Goal: Task Accomplishment & Management: Manage account settings

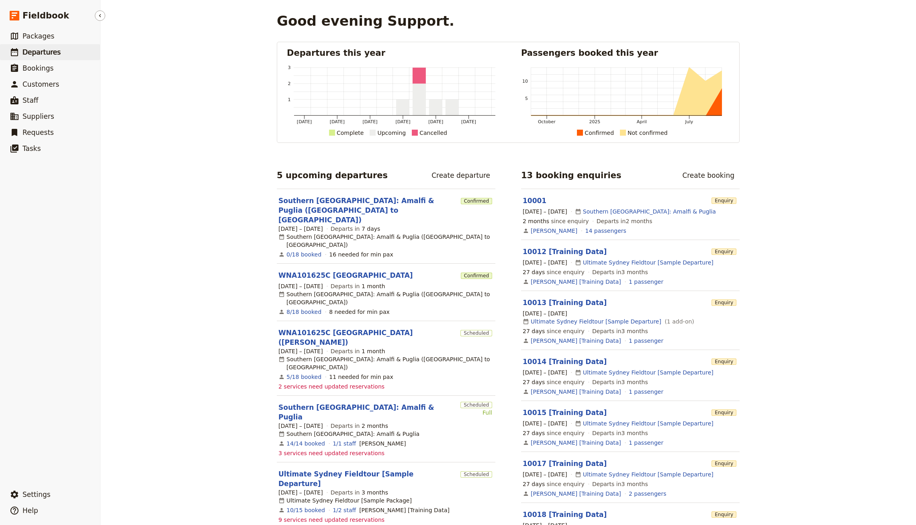
click at [69, 51] on link "​ Departures" at bounding box center [50, 52] width 100 height 16
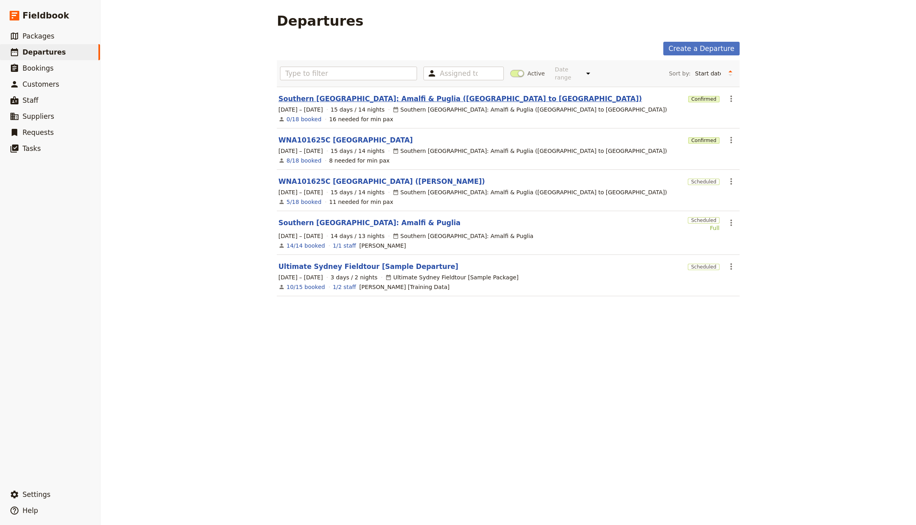
click at [325, 94] on link "Southern [GEOGRAPHIC_DATA]: Amalfi & Puglia ([GEOGRAPHIC_DATA] to [GEOGRAPHIC_D…" at bounding box center [459, 99] width 363 height 10
click at [313, 177] on link "WNA101625C [GEOGRAPHIC_DATA] ([PERSON_NAME])" at bounding box center [381, 182] width 206 height 10
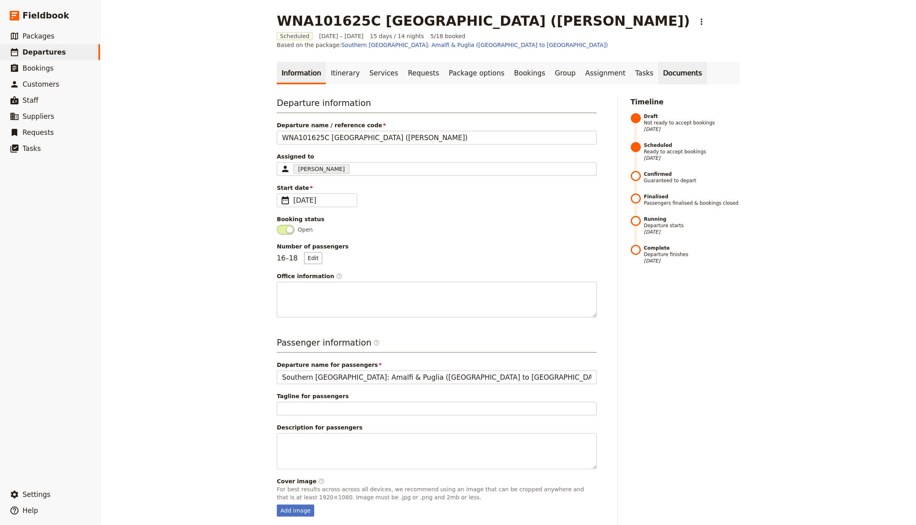
click at [658, 65] on link "Documents" at bounding box center [682, 73] width 49 height 22
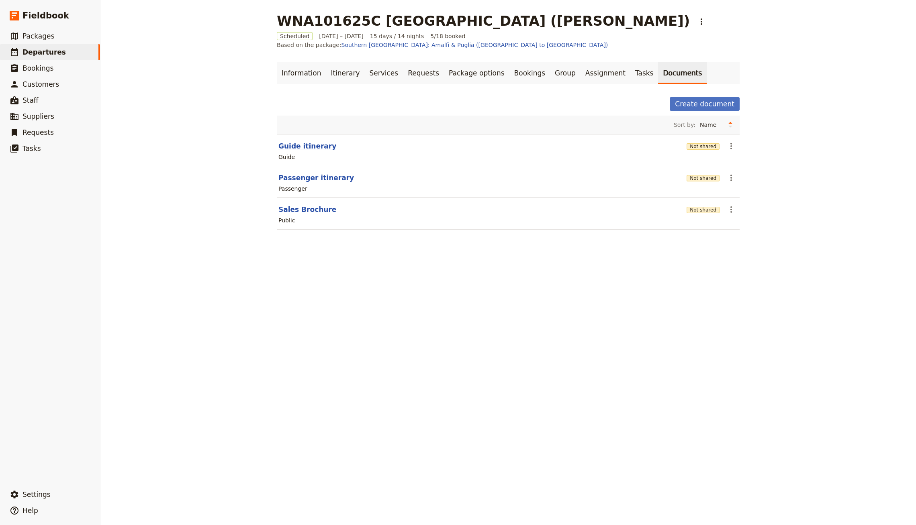
click at [307, 141] on button "Guide itinerary" at bounding box center [307, 146] width 58 height 10
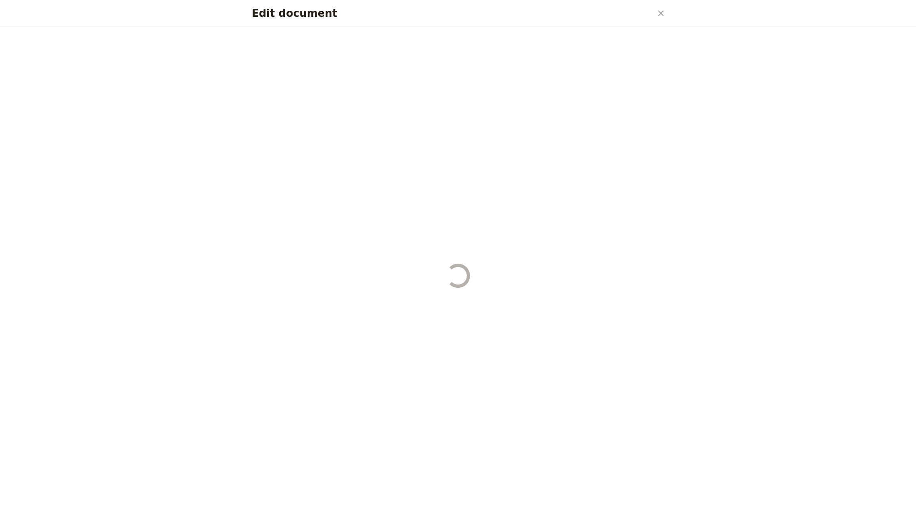
select select "STAFF"
select select "RUN_SHEET"
select select "DEFAULT"
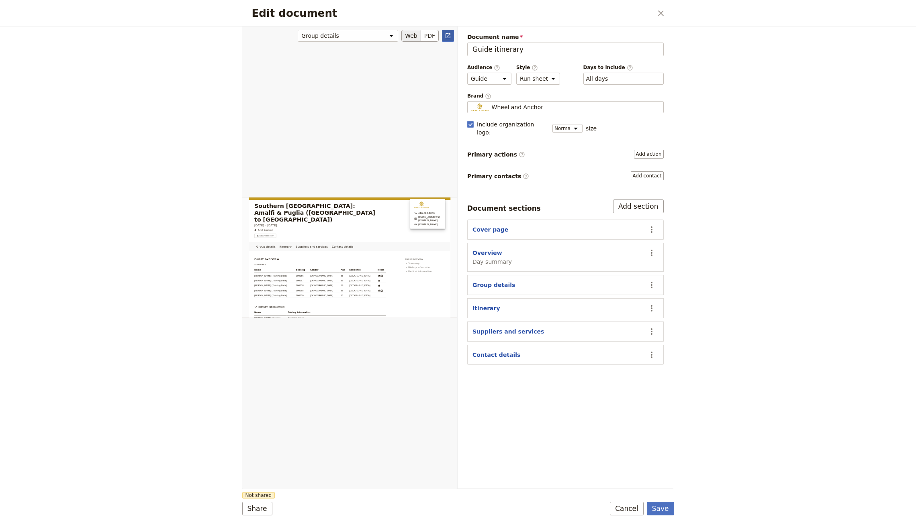
click at [448, 33] on icon "Open full preview" at bounding box center [448, 36] width 6 height 6
click at [660, 14] on icon "Close dialog" at bounding box center [661, 13] width 10 height 10
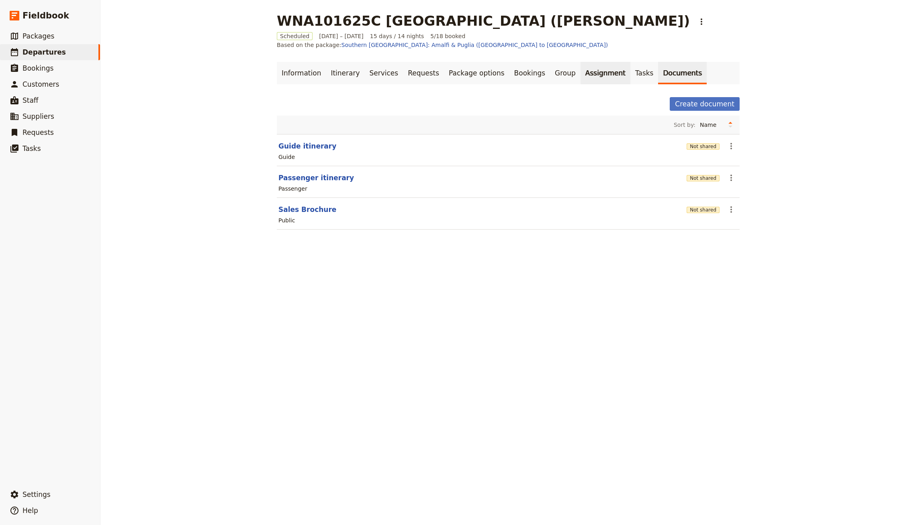
click at [580, 65] on link "Assignment" at bounding box center [605, 73] width 50 height 22
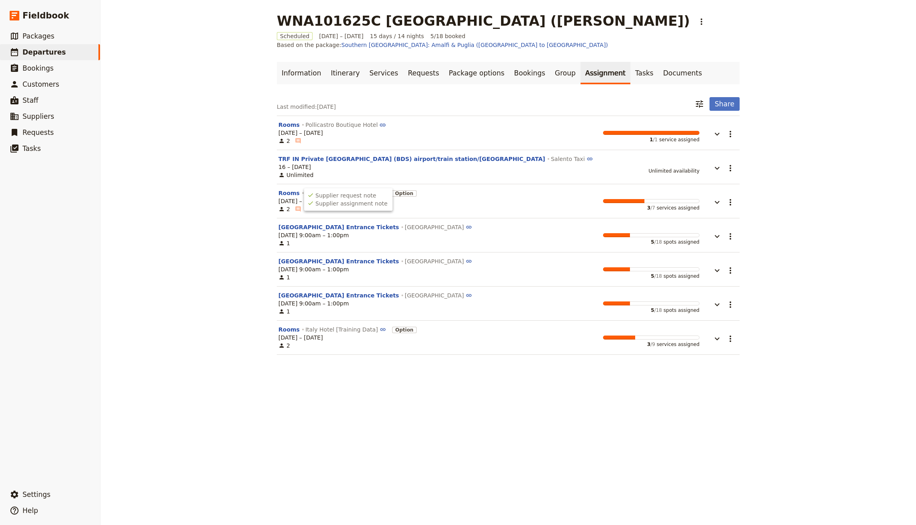
click at [297, 206] on icon at bounding box center [297, 208] width 5 height 5
click at [290, 189] on button "Rooms" at bounding box center [288, 193] width 21 height 8
click at [721, 201] on div at bounding box center [711, 201] width 24 height 24
click at [718, 198] on icon "button" at bounding box center [717, 203] width 10 height 10
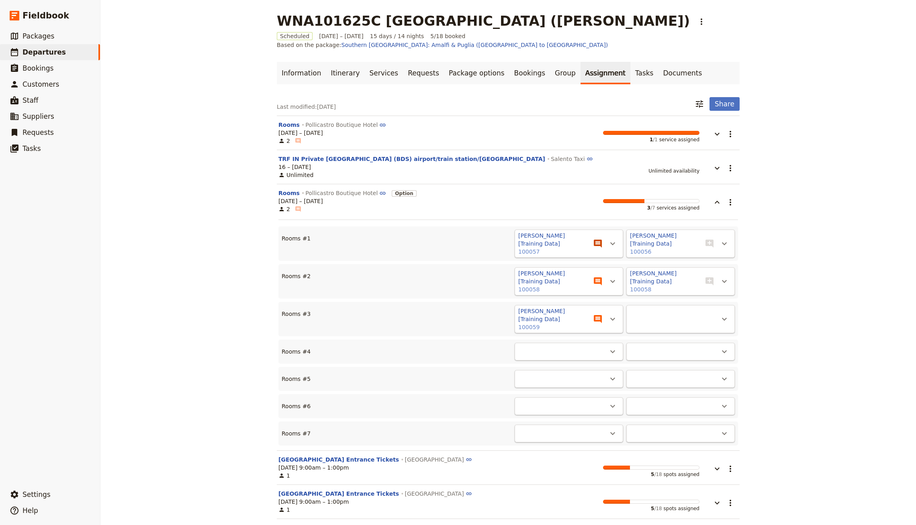
click at [596, 239] on icon "View notes" at bounding box center [598, 244] width 10 height 10
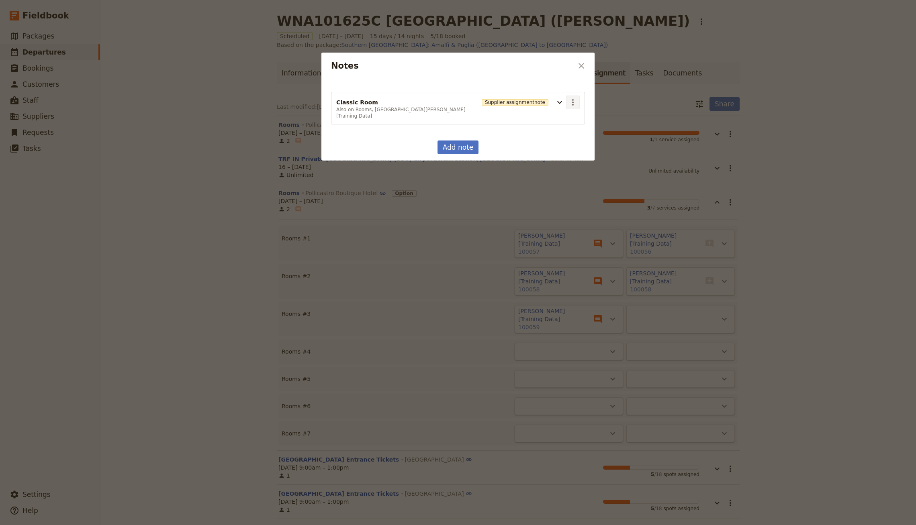
click at [574, 106] on icon "Actions" at bounding box center [573, 103] width 10 height 10
click at [575, 119] on span "Edit note" at bounding box center [584, 119] width 25 height 8
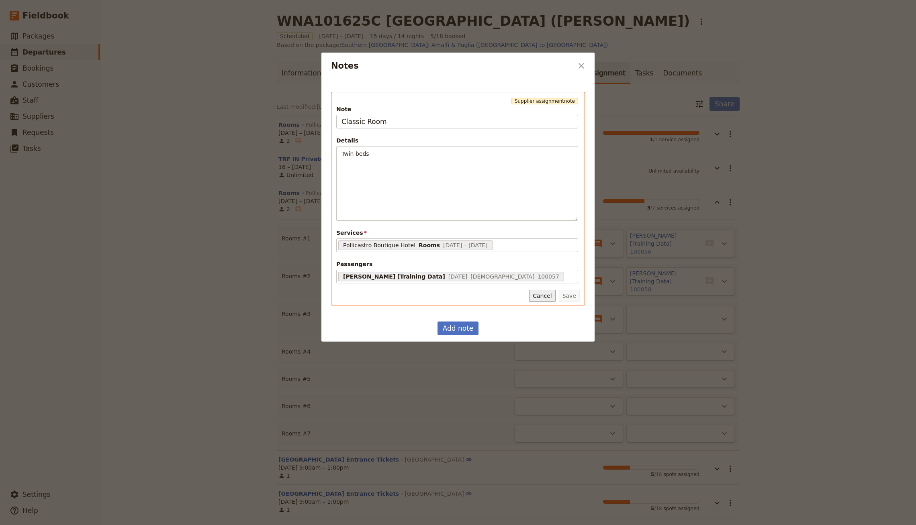
click at [539, 294] on button "Cancel" at bounding box center [542, 296] width 26 height 12
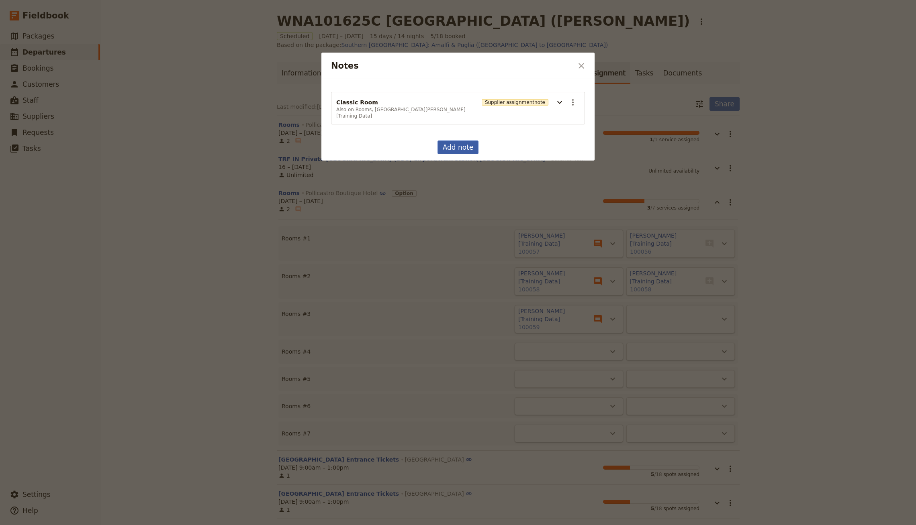
click at [457, 141] on button "Add note" at bounding box center [457, 148] width 41 height 14
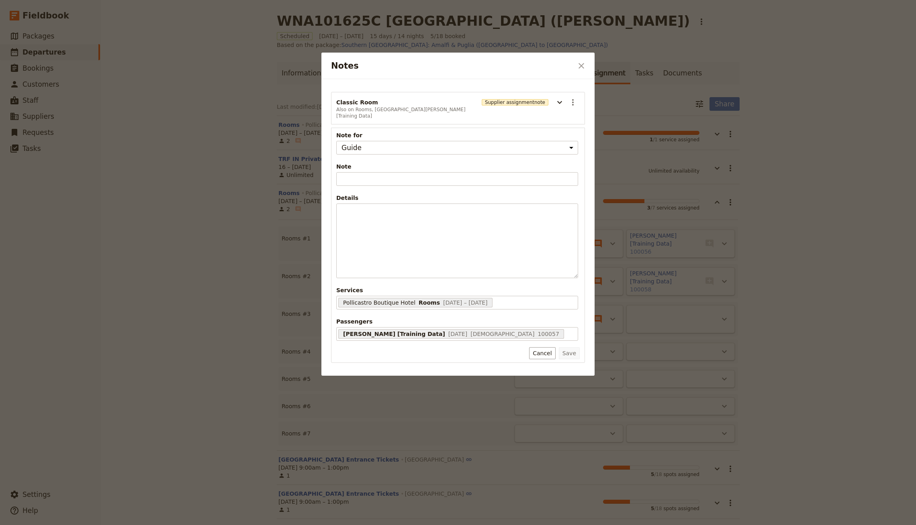
click at [366, 163] on span "Note" at bounding box center [457, 167] width 242 height 8
click at [366, 172] on input "Note" at bounding box center [457, 179] width 242 height 14
paste input "Classic Room"
type input "Classic Room"
click at [388, 101] on header "Classic Room Also on Rooms, [PERSON_NAME] [Training Data]" at bounding box center [407, 109] width 142 height 22
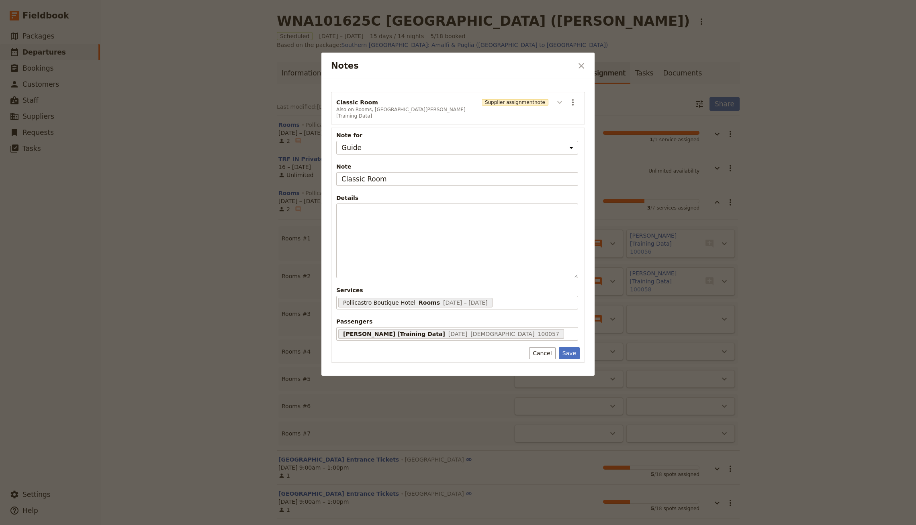
click at [555, 101] on icon "Notes" at bounding box center [560, 103] width 10 height 10
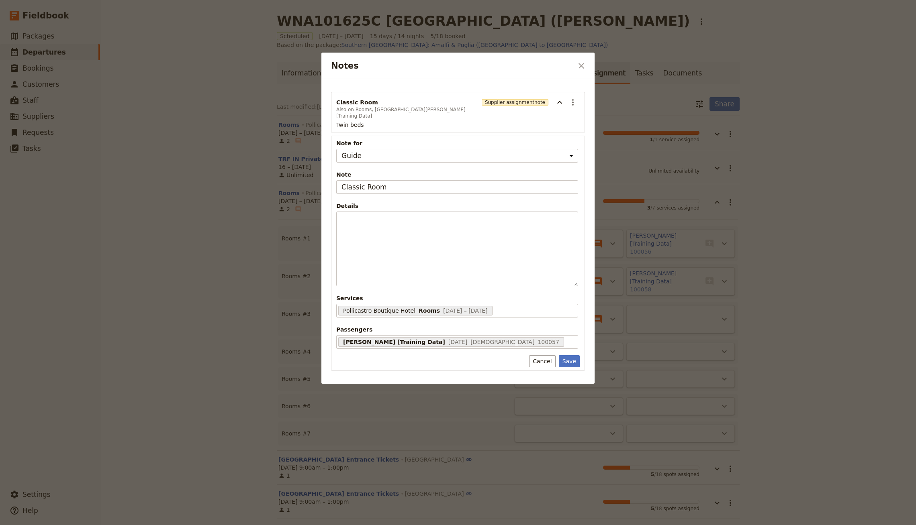
click at [351, 122] on span "Twin beds" at bounding box center [350, 125] width 28 height 6
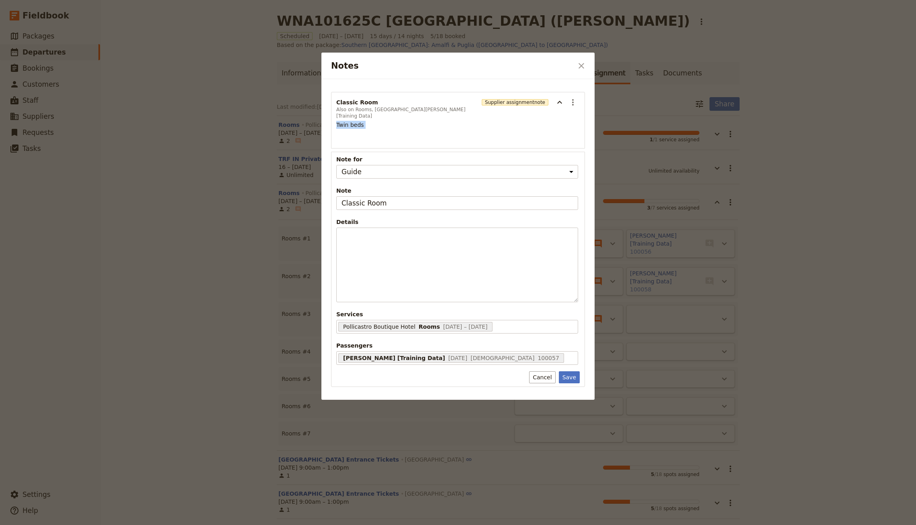
click at [351, 122] on span "Twin beds" at bounding box center [350, 125] width 28 height 6
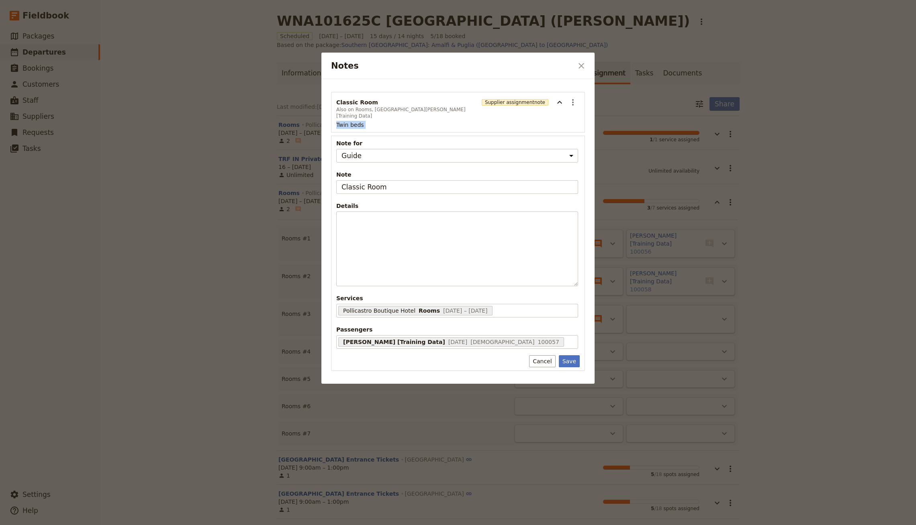
copy span "Twin beds"
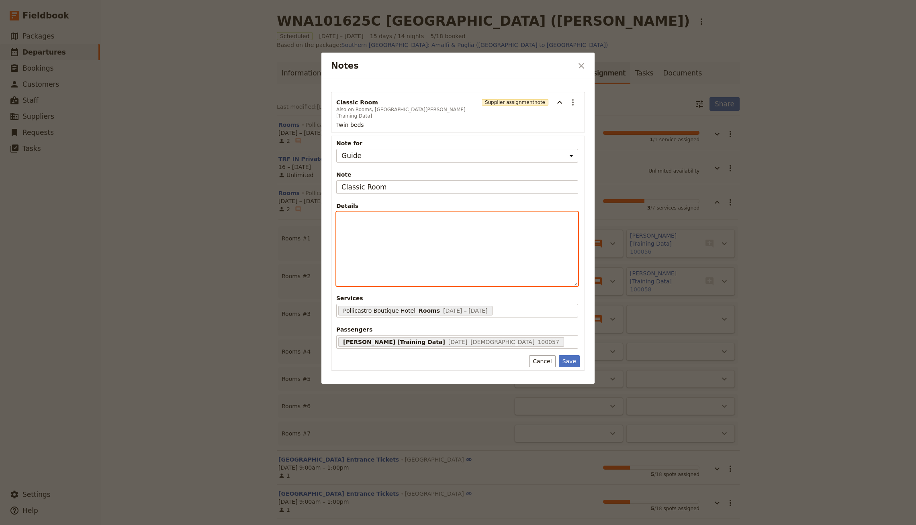
click at [368, 241] on div "Notes" at bounding box center [457, 249] width 241 height 74
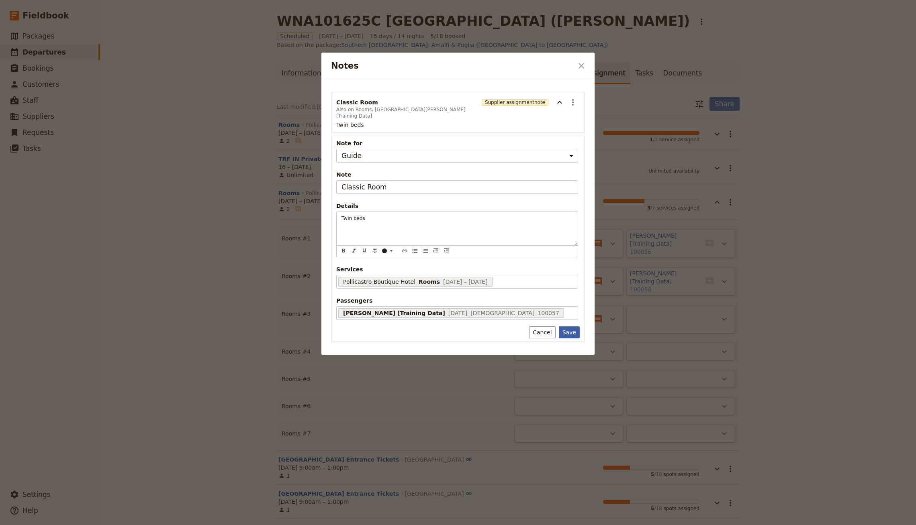
click at [569, 321] on section "Note for Guide Supplier assignment Note Classic Room Details Twin beds ​ ​ ​ ​ …" at bounding box center [458, 239] width 254 height 207
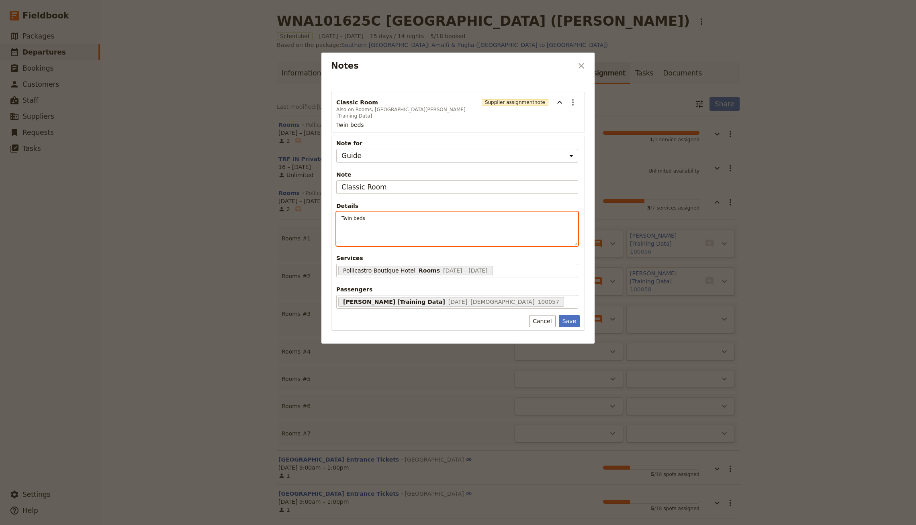
click at [498, 233] on div "Twin beds ​ ​ ​ ​ ​ ​ ​ ​ ​ ​ Twin beds" at bounding box center [457, 229] width 242 height 35
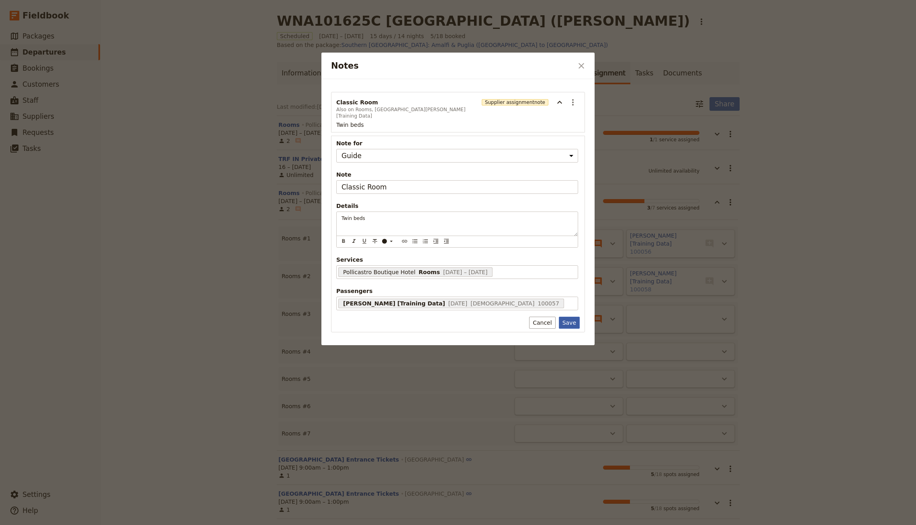
click at [568, 317] on button "Save" at bounding box center [569, 323] width 21 height 12
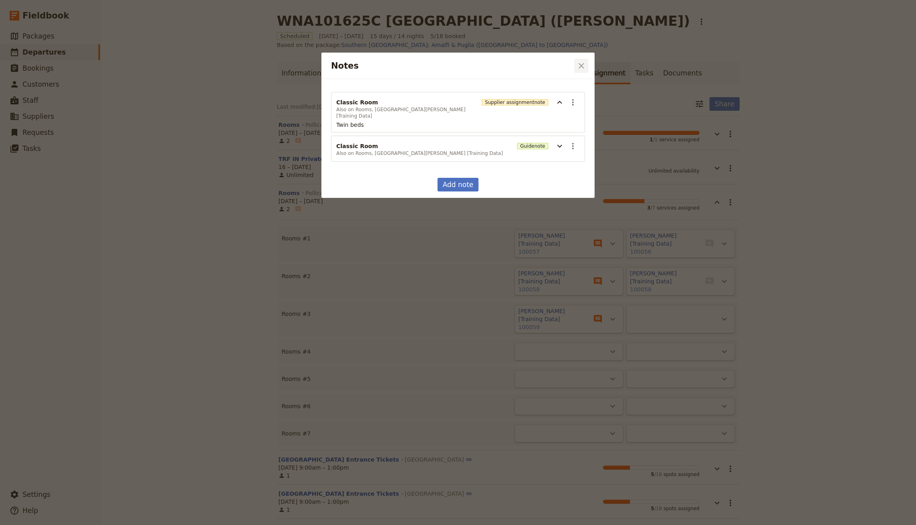
click at [582, 65] on icon "Close dialog" at bounding box center [581, 66] width 6 height 6
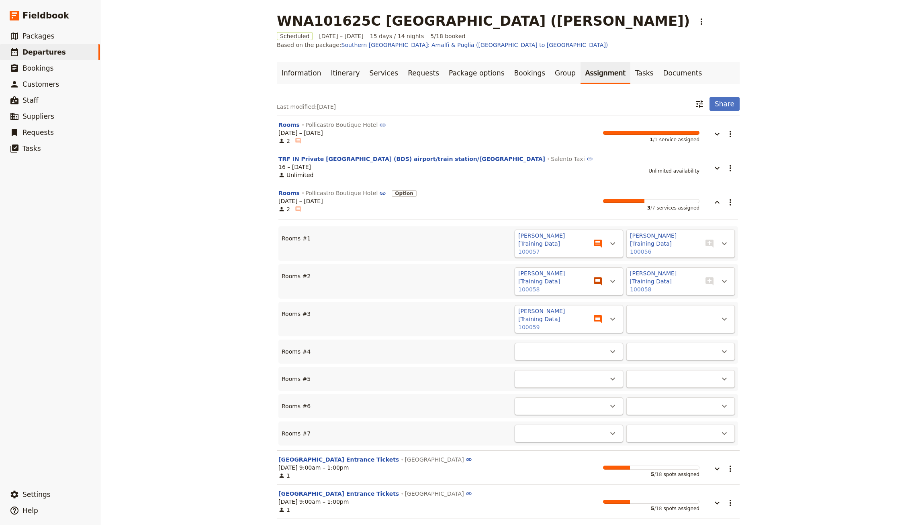
click at [600, 277] on icon "View notes" at bounding box center [598, 282] width 10 height 10
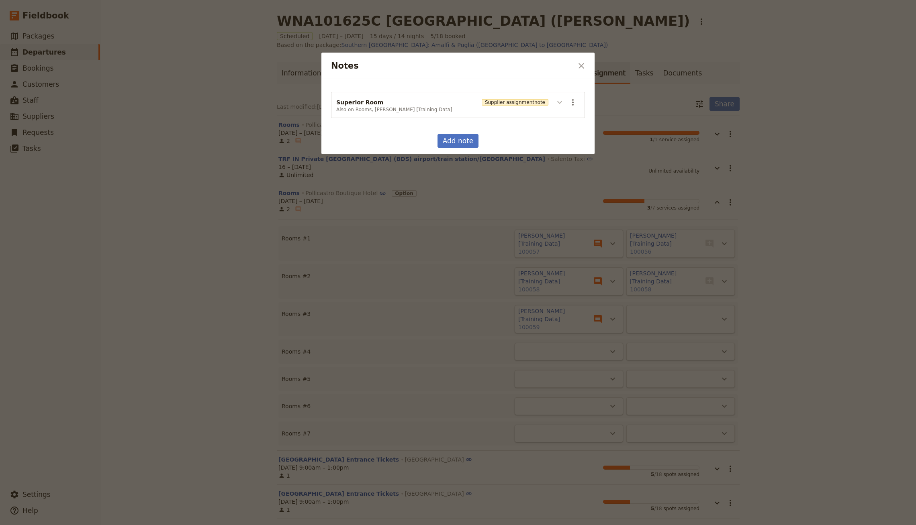
click at [565, 98] on button "Notes" at bounding box center [559, 102] width 13 height 13
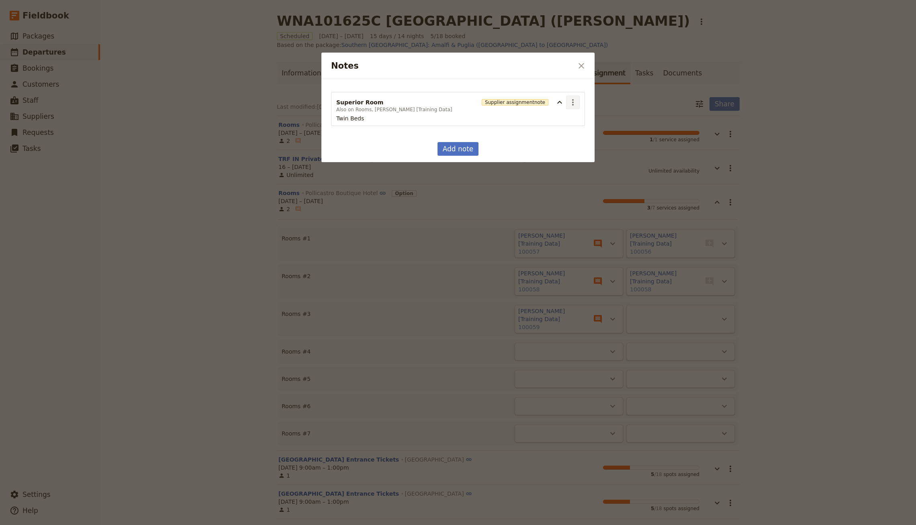
click at [573, 103] on icon "Actions" at bounding box center [573, 102] width 2 height 6
click at [575, 123] on button "Edit note" at bounding box center [590, 119] width 47 height 11
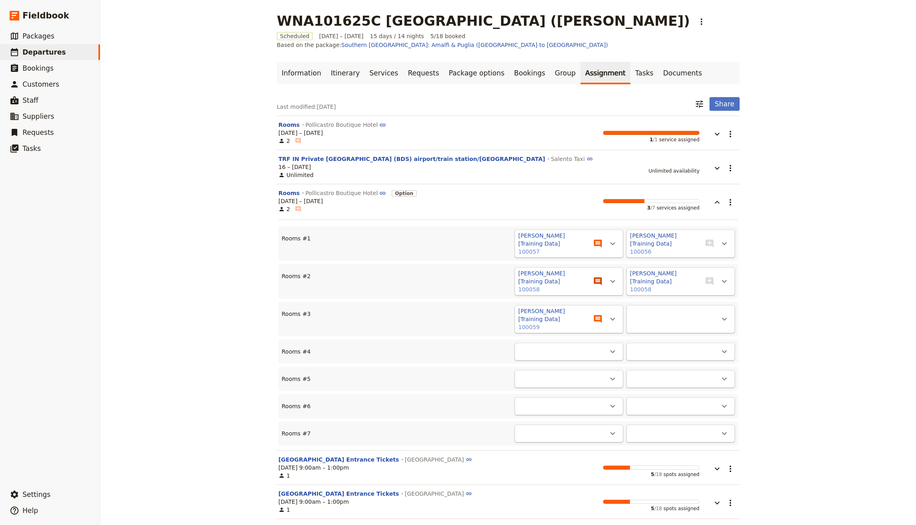
click at [596, 274] on button "​" at bounding box center [598, 282] width 16 height 16
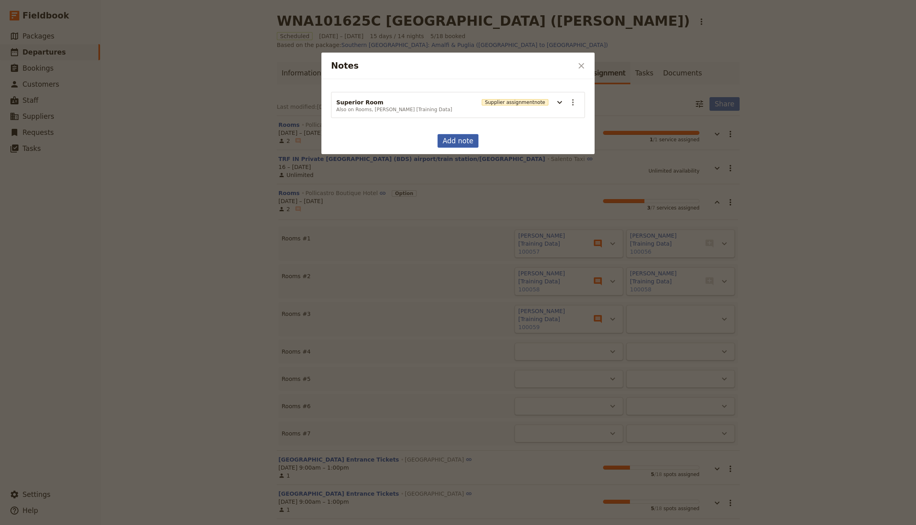
click at [459, 142] on button "Add note" at bounding box center [457, 141] width 41 height 14
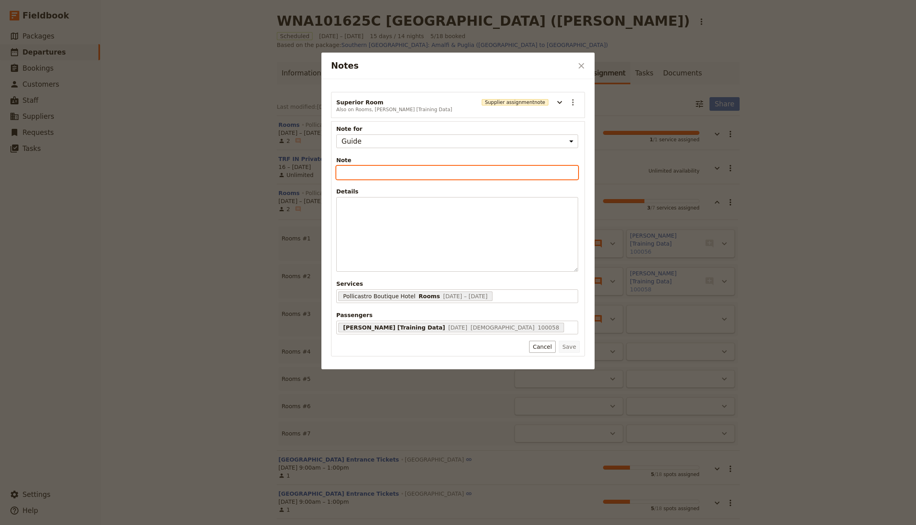
click at [372, 169] on input "Note" at bounding box center [457, 173] width 242 height 14
paste input "Superior Room"
type input "Superior Room"
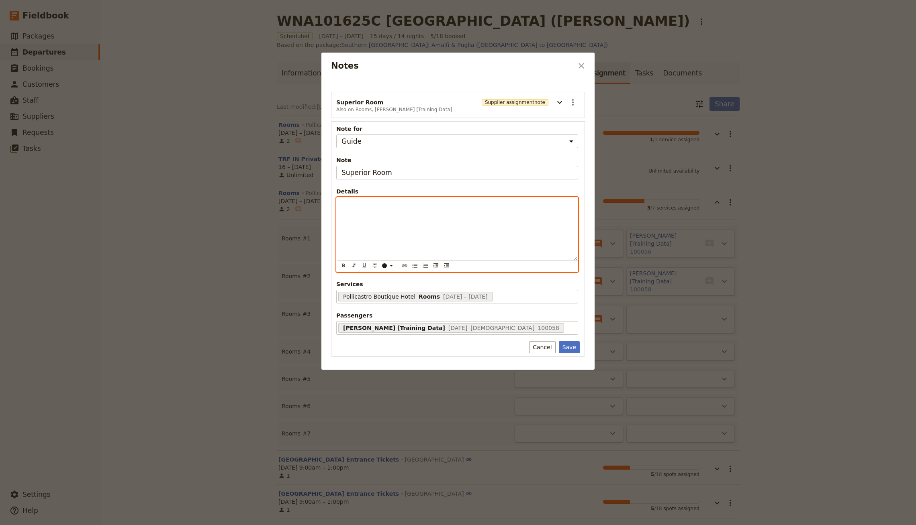
click at [387, 229] on div "Notes" at bounding box center [457, 229] width 241 height 63
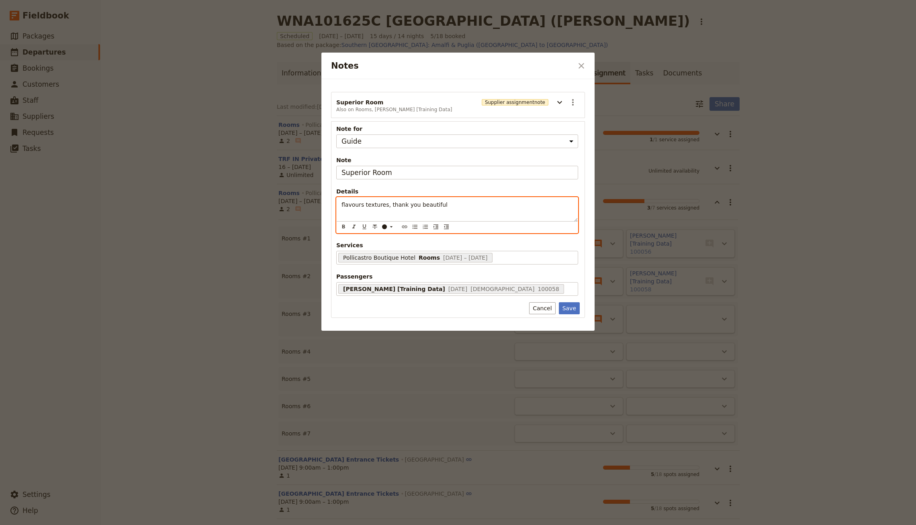
click at [444, 209] on div "flavours textures, thank you beautiful" at bounding box center [457, 210] width 241 height 24
click at [559, 106] on icon "Notes" at bounding box center [560, 103] width 10 height 10
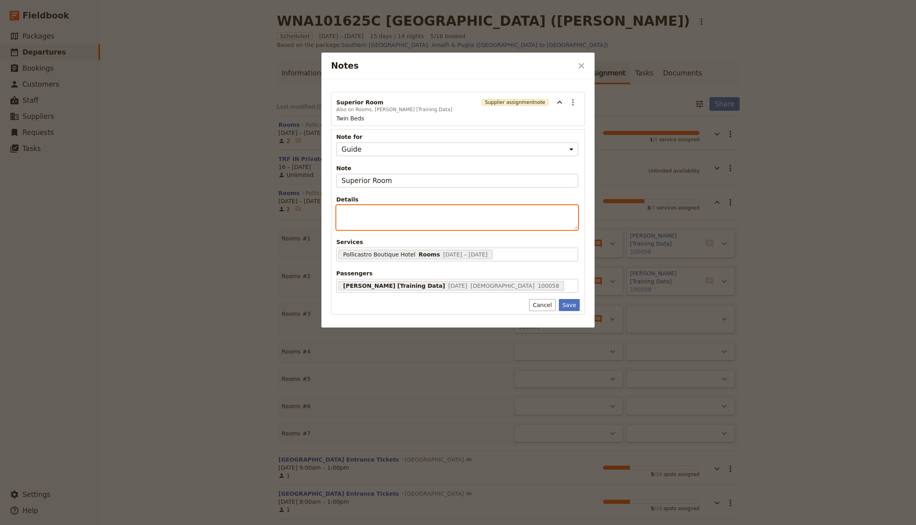
click at [385, 209] on p "Notes" at bounding box center [456, 213] width 231 height 8
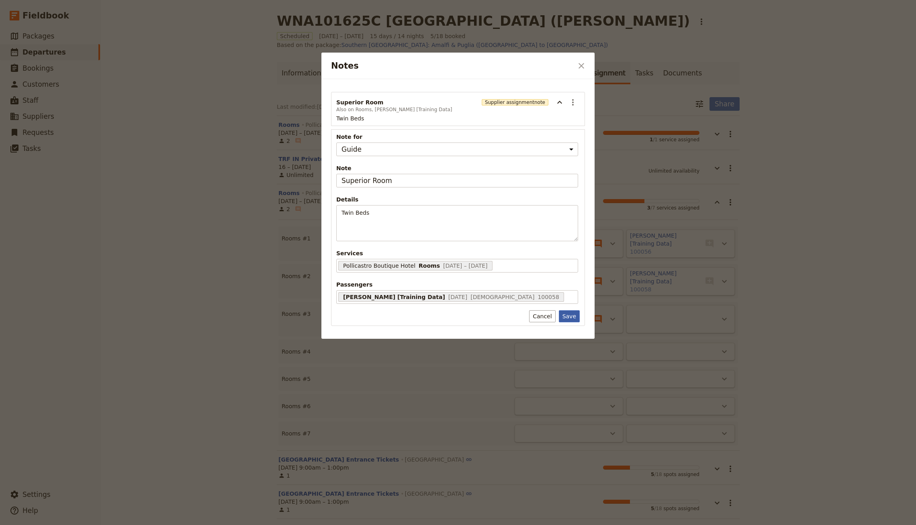
click at [566, 316] on button "Save" at bounding box center [569, 316] width 21 height 12
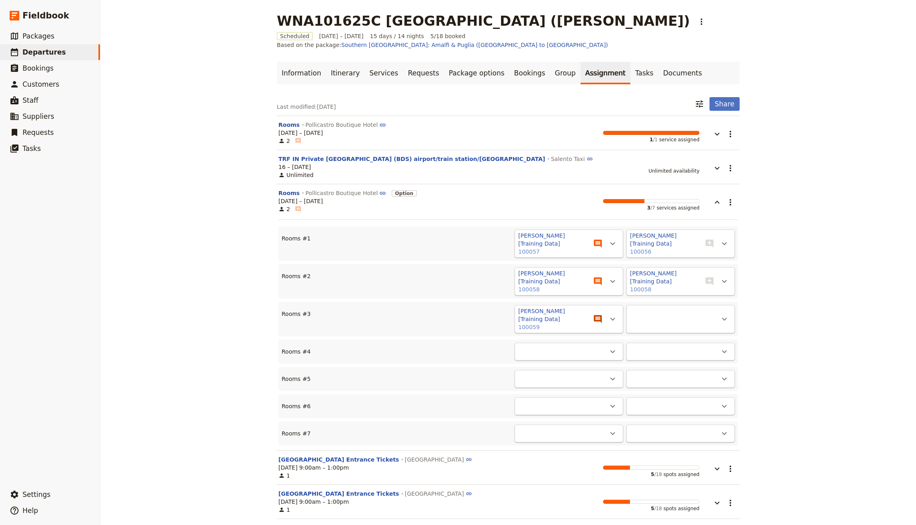
click at [594, 315] on icon "View notes" at bounding box center [598, 319] width 8 height 8
click at [594, 274] on button "​" at bounding box center [598, 282] width 16 height 16
click at [596, 239] on icon "View notes" at bounding box center [598, 244] width 10 height 10
click at [596, 277] on icon "View notes" at bounding box center [598, 282] width 10 height 10
click at [595, 278] on icon "View notes" at bounding box center [598, 282] width 8 height 8
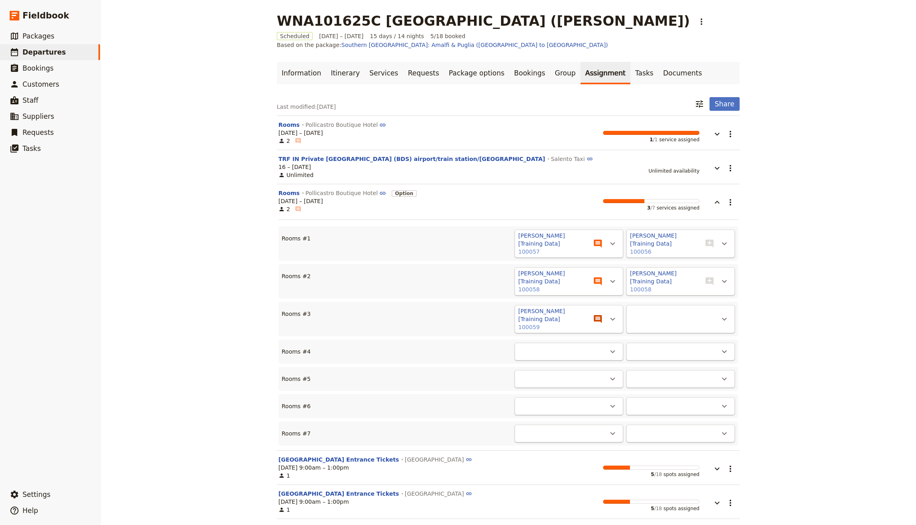
click at [598, 311] on button "​" at bounding box center [598, 319] width 16 height 16
click at [594, 278] on icon "View notes" at bounding box center [598, 282] width 8 height 8
click at [598, 315] on icon "View notes" at bounding box center [598, 319] width 8 height 8
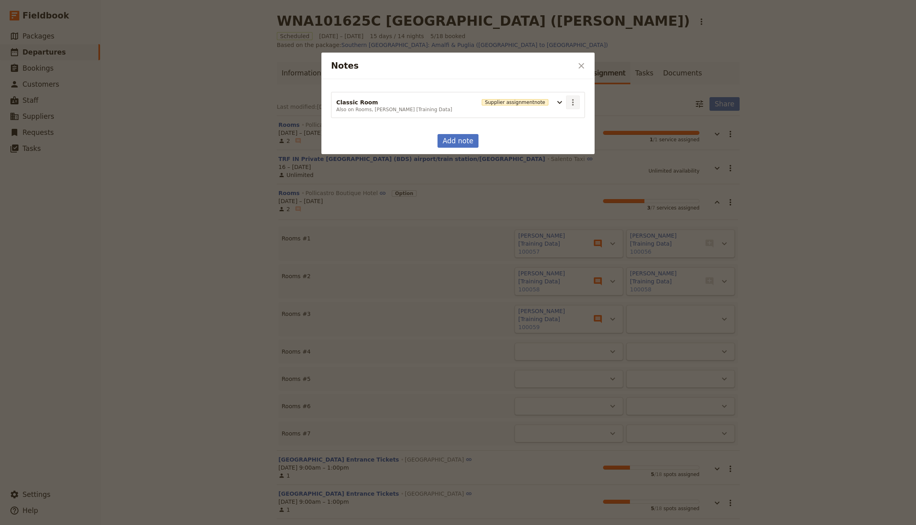
click at [569, 101] on icon "Actions" at bounding box center [573, 103] width 10 height 10
click at [577, 119] on span "Edit note" at bounding box center [584, 119] width 25 height 8
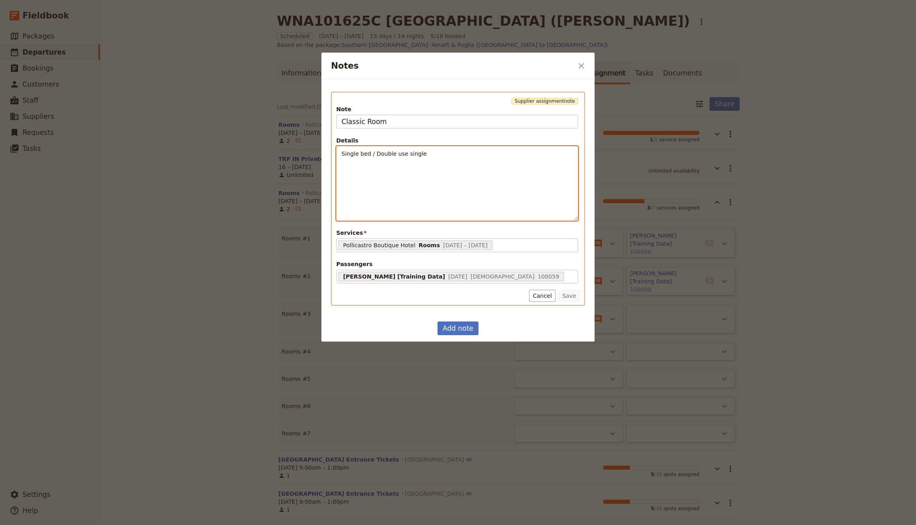
click at [460, 178] on div "Single bed / Double use single" at bounding box center [457, 184] width 241 height 74
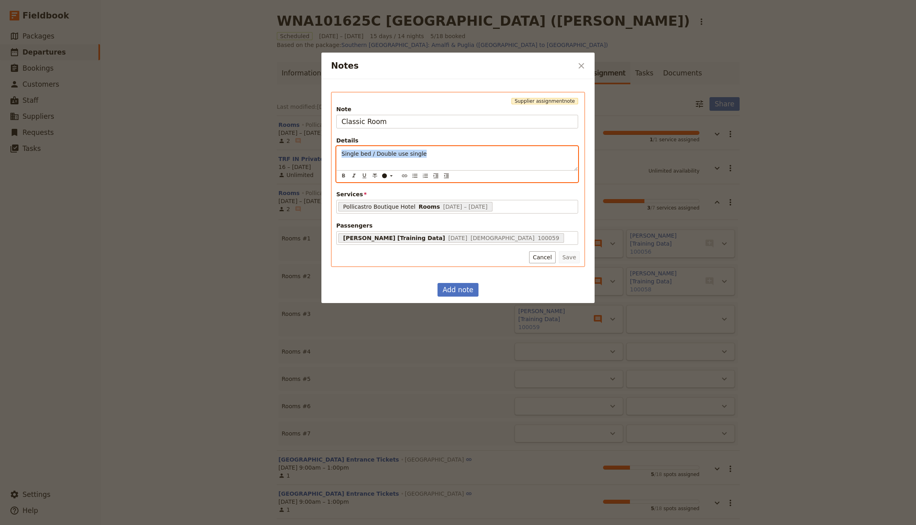
copy span "Single bed / Double use single"
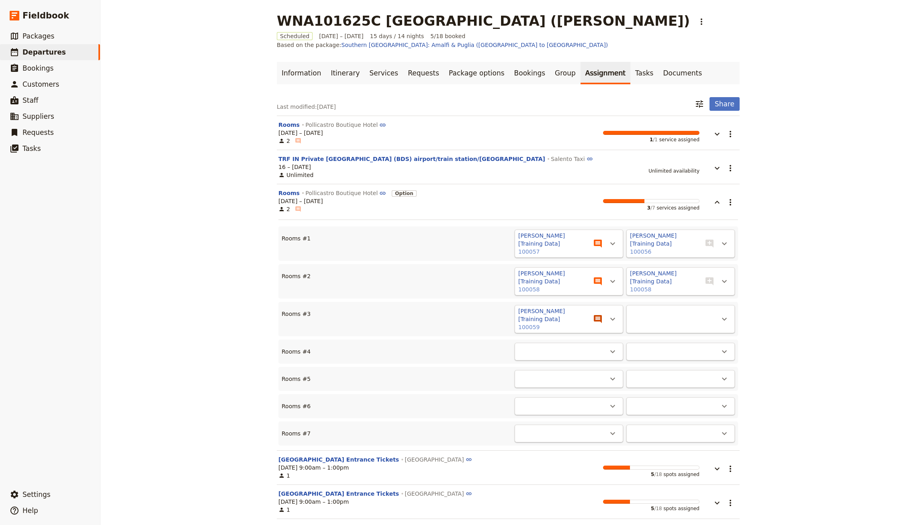
click at [595, 315] on icon "View notes" at bounding box center [598, 319] width 8 height 8
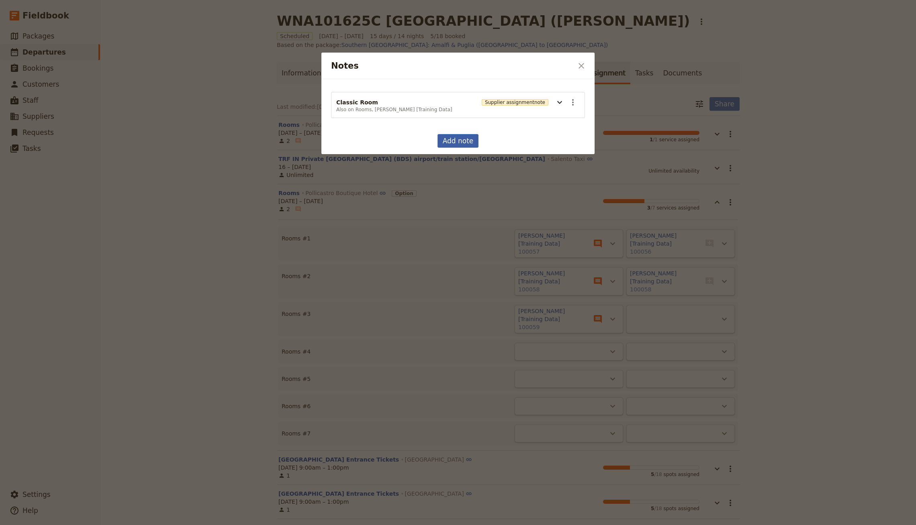
click at [459, 136] on button "Add note" at bounding box center [457, 141] width 41 height 14
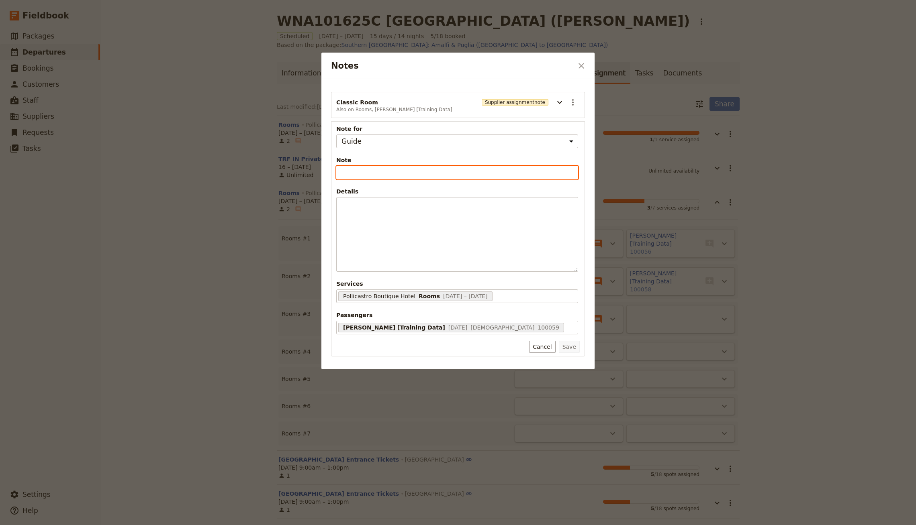
click at [377, 170] on input "Note" at bounding box center [457, 173] width 242 height 14
paste input "Single bed / Double use single"
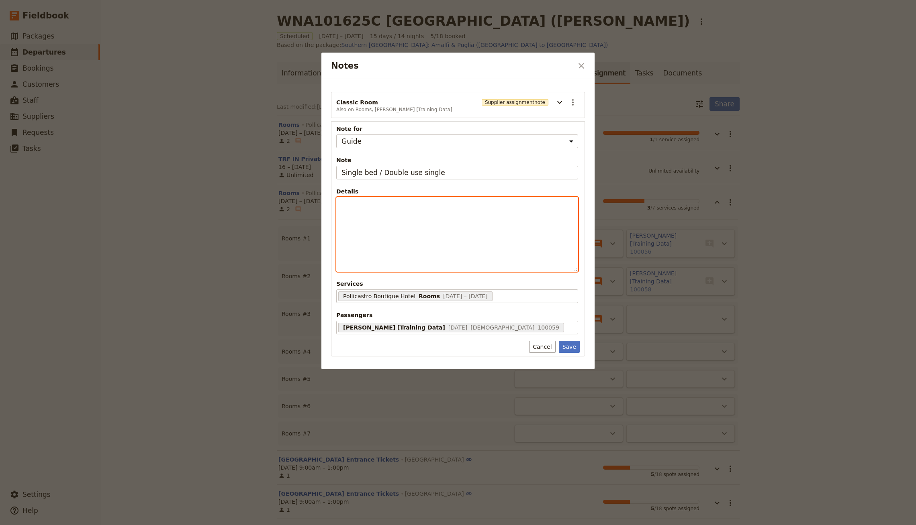
click at [370, 206] on p "Notes" at bounding box center [456, 205] width 231 height 8
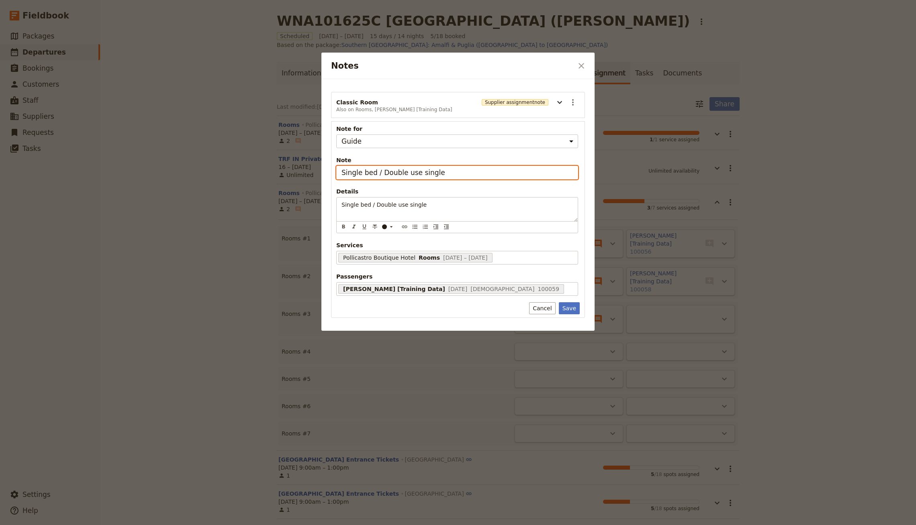
click at [380, 170] on input "Single bed / Double use single" at bounding box center [457, 173] width 242 height 14
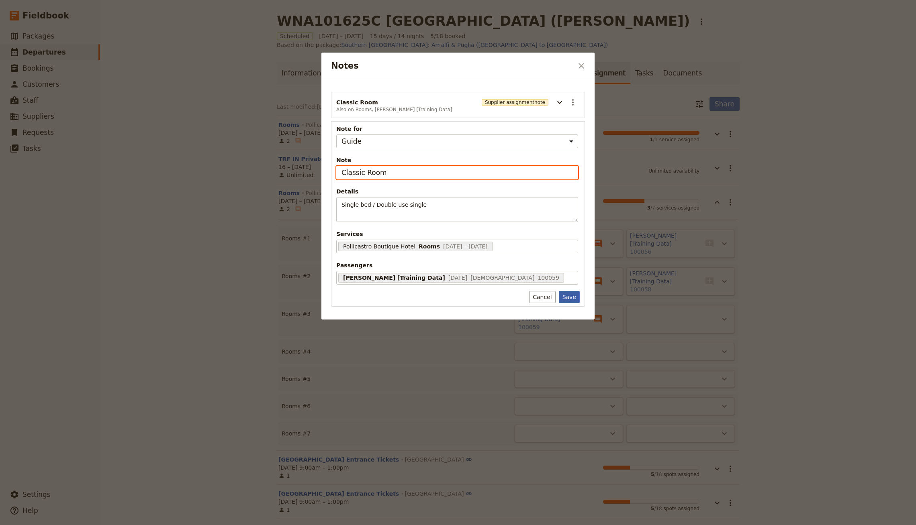
type input "Classic Room"
click at [569, 292] on button "Save" at bounding box center [569, 297] width 21 height 12
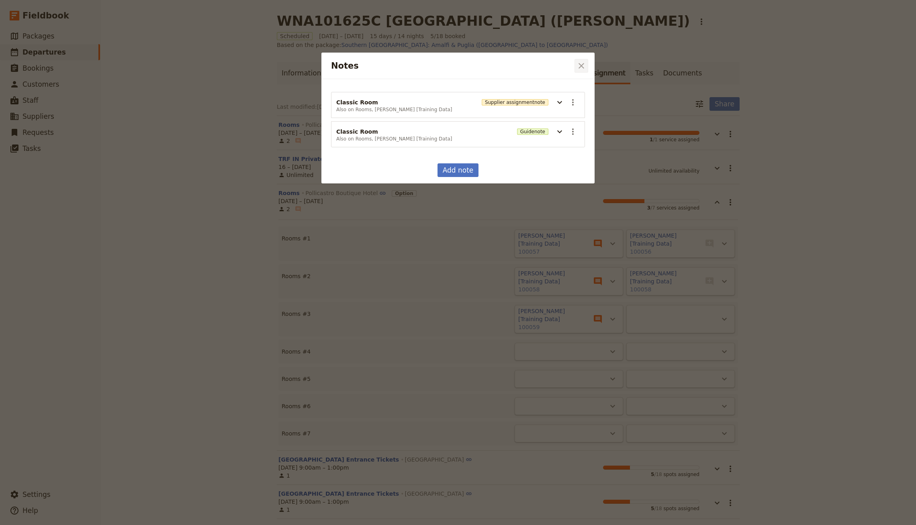
click at [577, 61] on icon "Close dialog" at bounding box center [581, 66] width 10 height 10
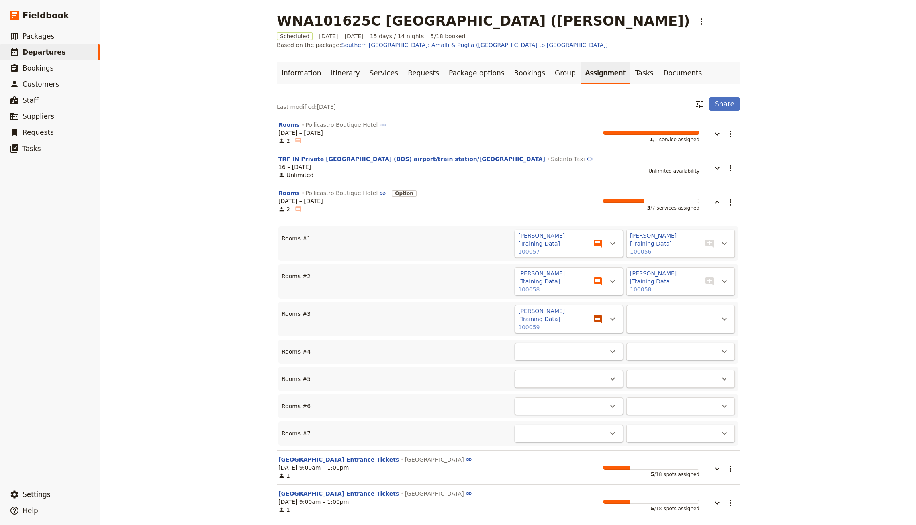
click at [596, 315] on icon "View notes" at bounding box center [598, 319] width 8 height 8
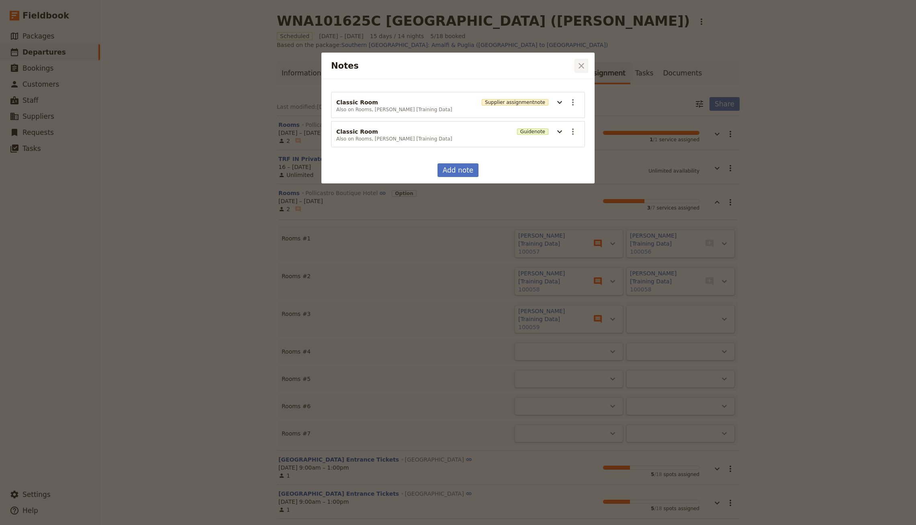
click at [579, 65] on icon "Close dialog" at bounding box center [581, 66] width 10 height 10
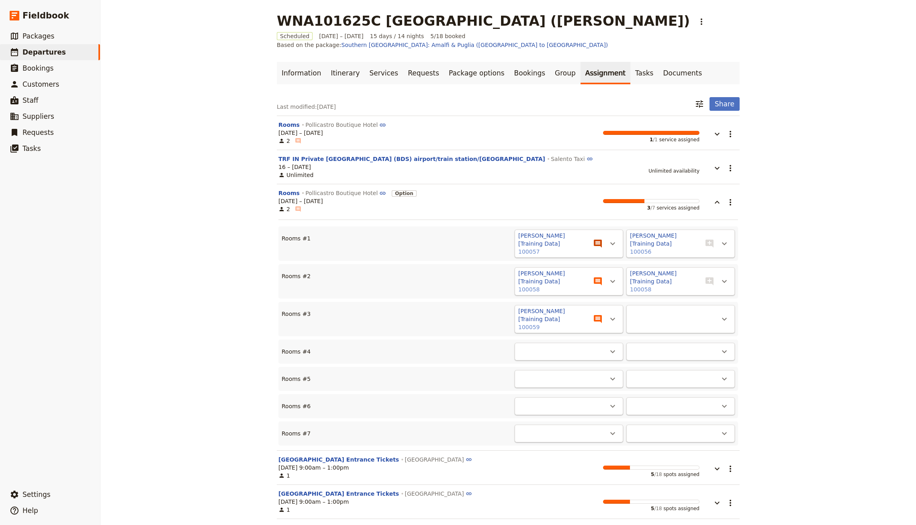
click at [596, 239] on icon "View notes" at bounding box center [598, 244] width 10 height 10
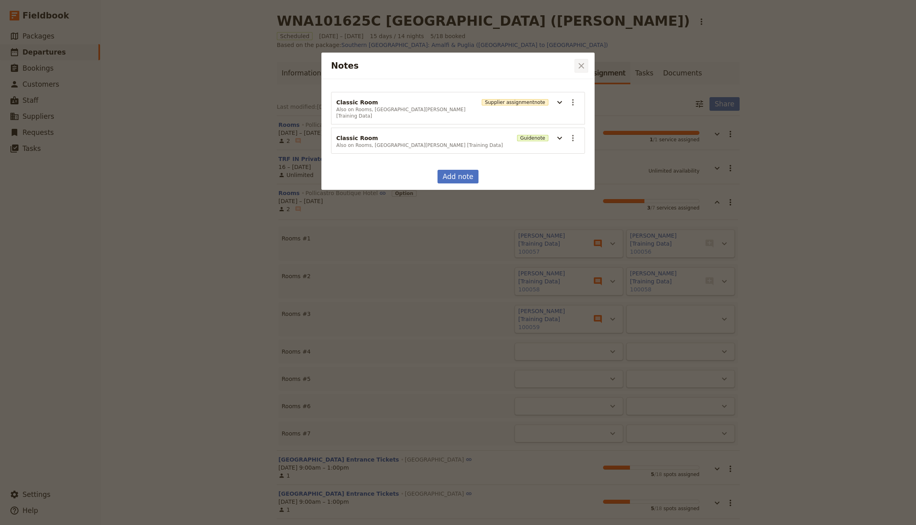
click at [580, 70] on button "​" at bounding box center [581, 66] width 14 height 14
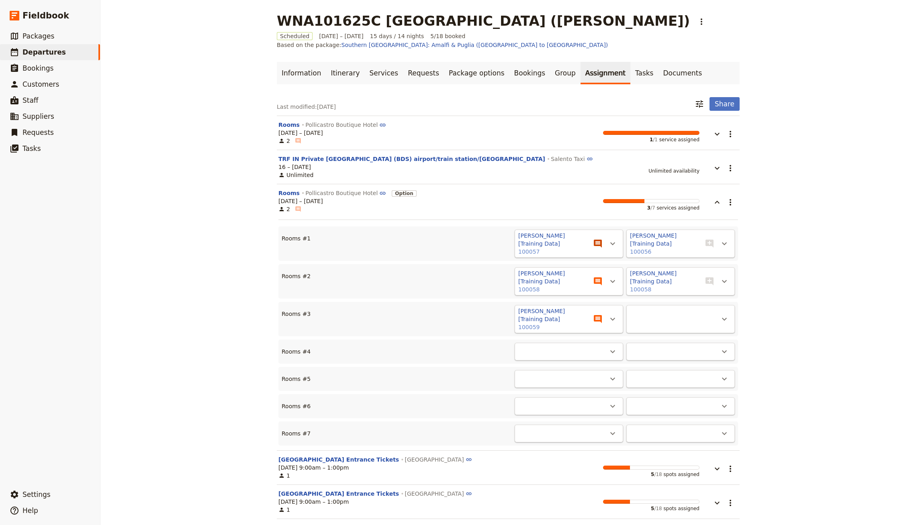
click at [604, 236] on button "​" at bounding box center [598, 244] width 16 height 16
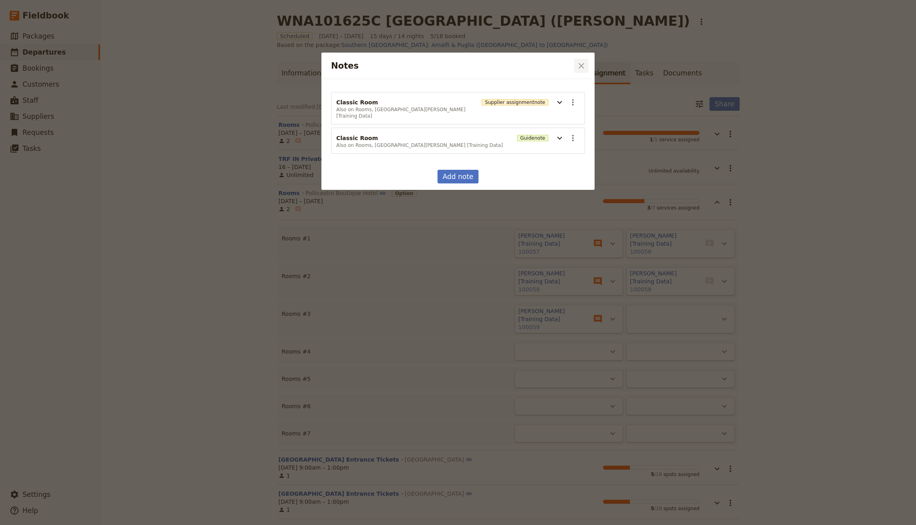
click at [580, 63] on icon "Close dialog" at bounding box center [581, 66] width 10 height 10
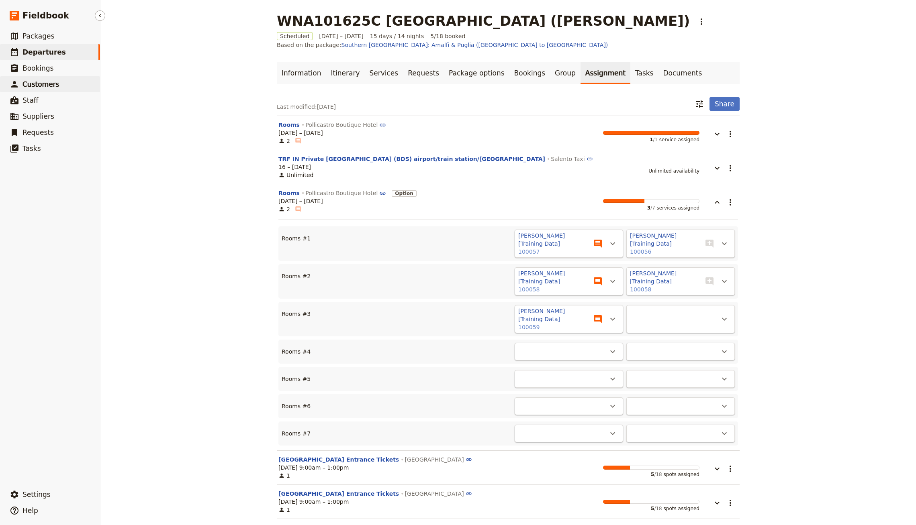
click at [48, 87] on span "Customers" at bounding box center [40, 84] width 37 height 8
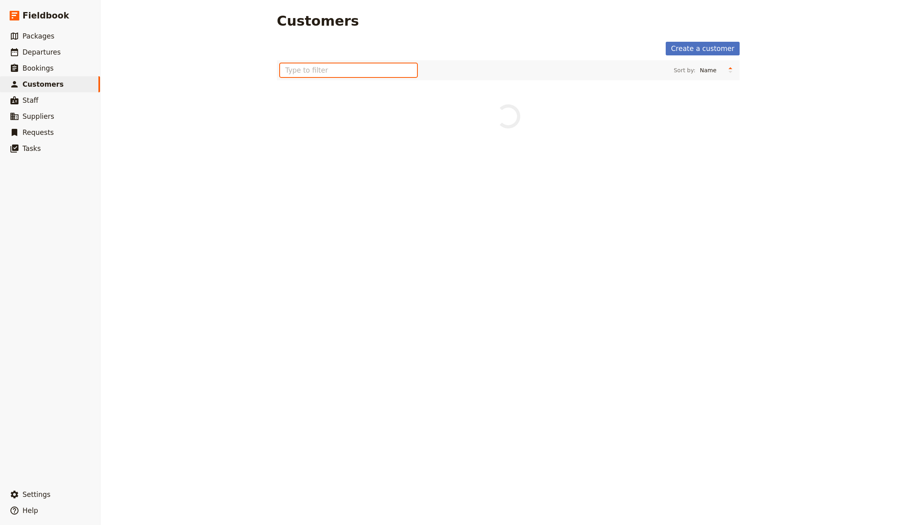
click at [371, 70] on input "text" at bounding box center [348, 70] width 137 height 14
type input "[PERSON_NAME]"
click at [361, 98] on div "36 [DEMOGRAPHIC_DATA]" at bounding box center [508, 103] width 461 height 10
click at [361, 94] on link "[PERSON_NAME] [Training Data]" at bounding box center [340, 92] width 124 height 8
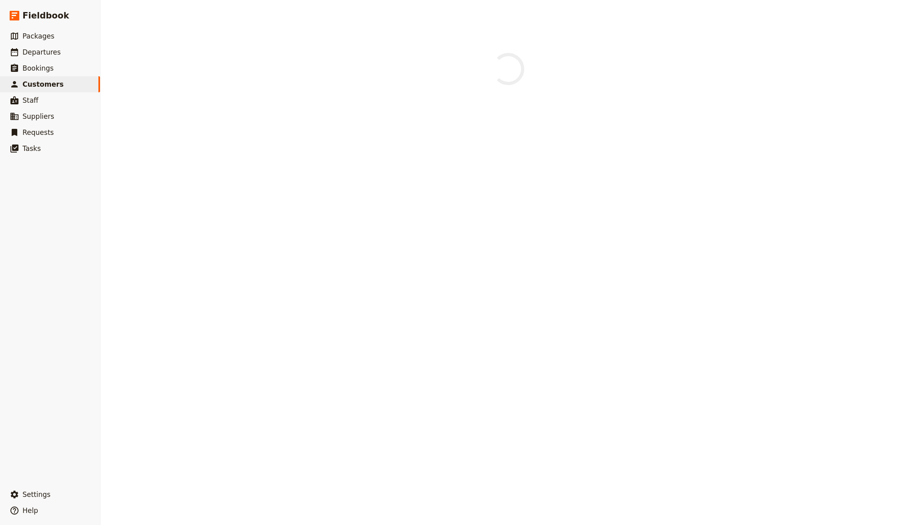
select select "[DEMOGRAPHIC_DATA]"
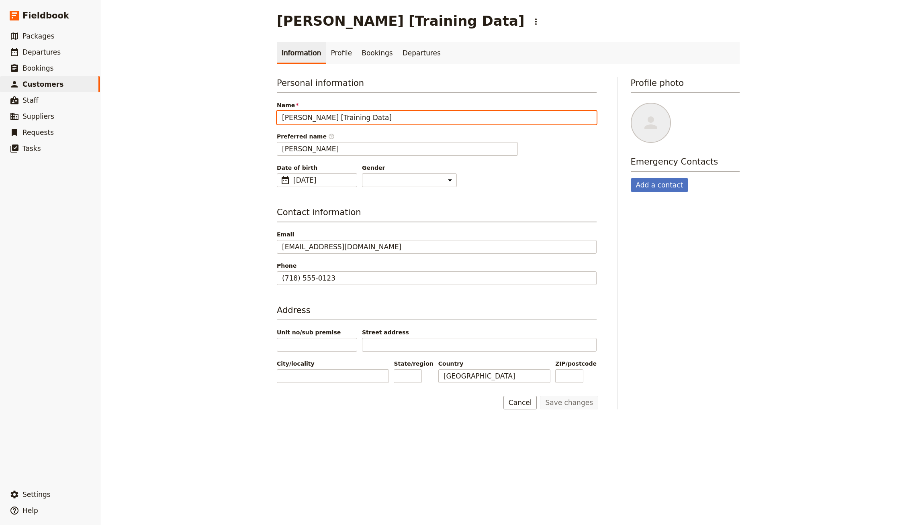
drag, startPoint x: 325, startPoint y: 116, endPoint x: 445, endPoint y: 124, distance: 120.3
click at [445, 124] on div "Personal information Name [PERSON_NAME] [Training Data] Preferred name ​ [PERSO…" at bounding box center [437, 132] width 320 height 110
type input "[PERSON_NAME]"
click at [540, 396] on button "Save changes" at bounding box center [569, 403] width 58 height 14
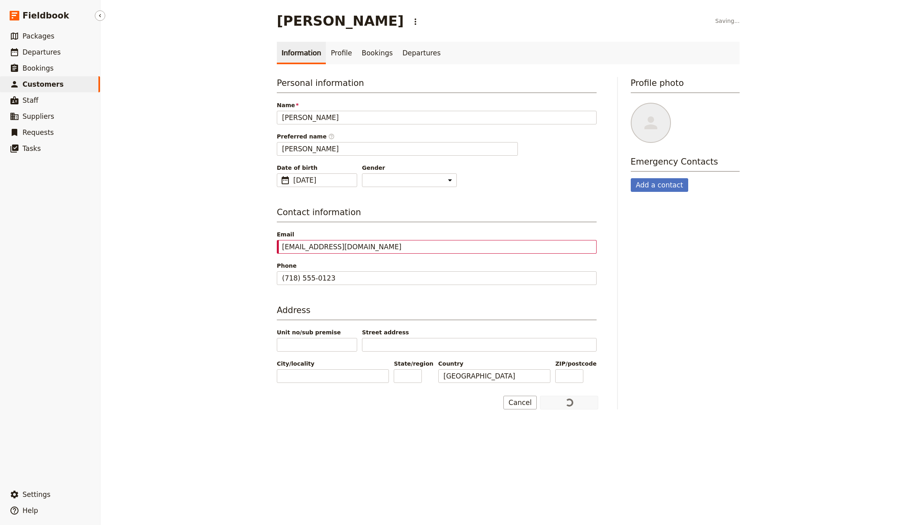
click at [82, 80] on link "​ Customers" at bounding box center [50, 84] width 100 height 16
click at [54, 86] on span "Customers" at bounding box center [42, 84] width 41 height 8
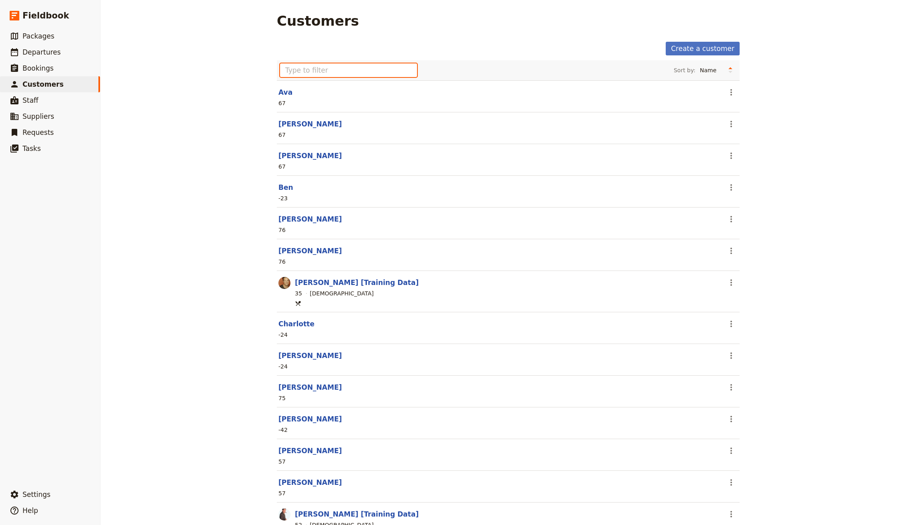
click at [348, 71] on input "text" at bounding box center [348, 70] width 137 height 14
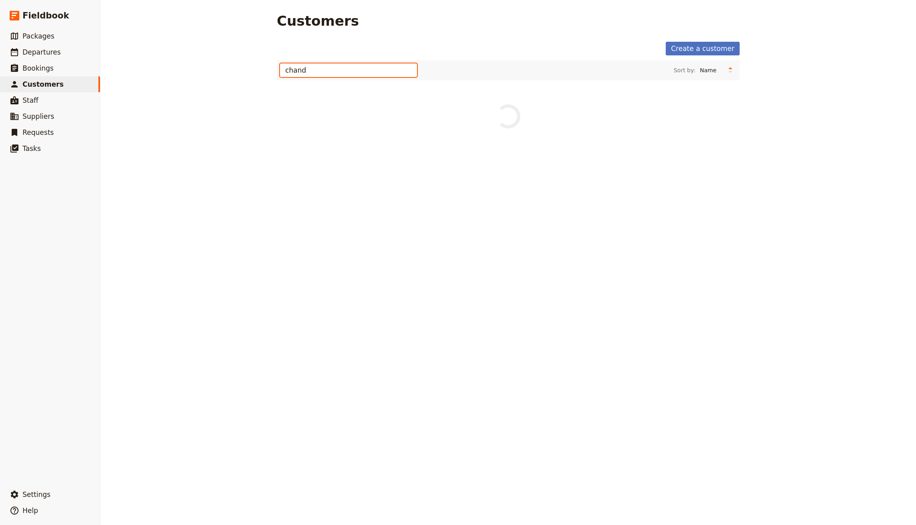
type input "chand"
click at [353, 90] on link "[PERSON_NAME] [Training Data]" at bounding box center [357, 92] width 124 height 8
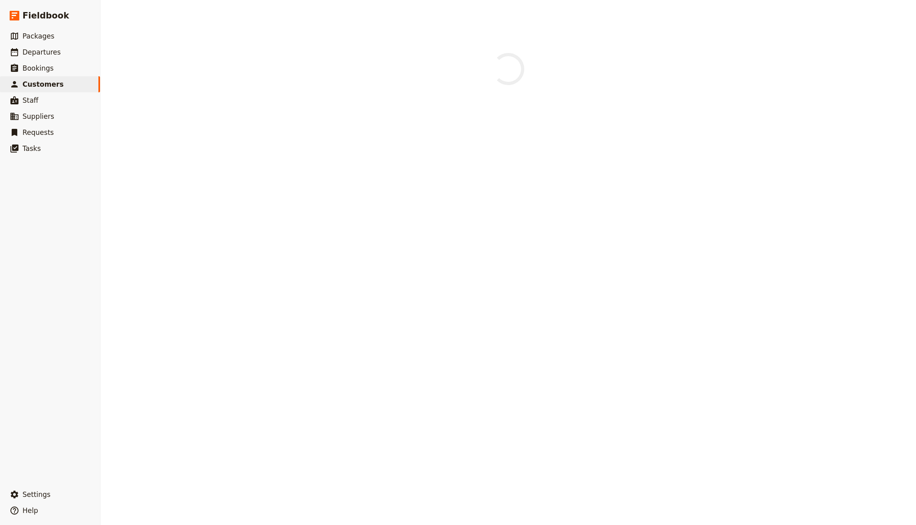
select select "[DEMOGRAPHIC_DATA]"
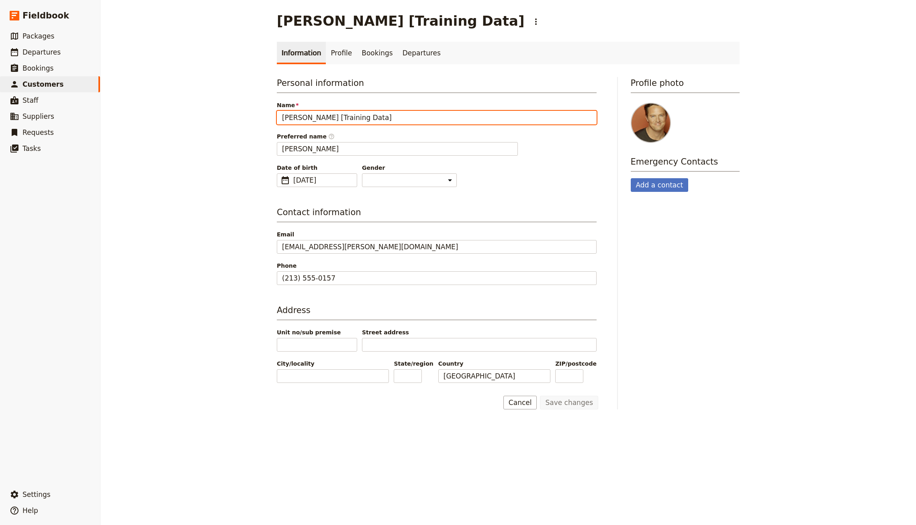
drag, startPoint x: 324, startPoint y: 116, endPoint x: 430, endPoint y: 116, distance: 106.0
click at [430, 116] on input "[PERSON_NAME] [Training Data]" at bounding box center [437, 118] width 320 height 14
type input "[PERSON_NAME]"
click at [540, 396] on button "Save changes" at bounding box center [569, 403] width 58 height 14
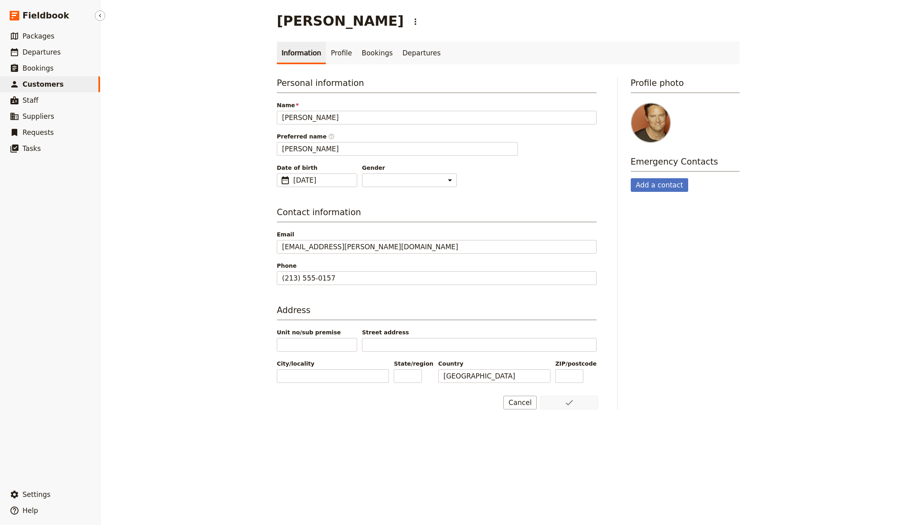
click at [71, 79] on link "​ Customers" at bounding box center [50, 84] width 100 height 16
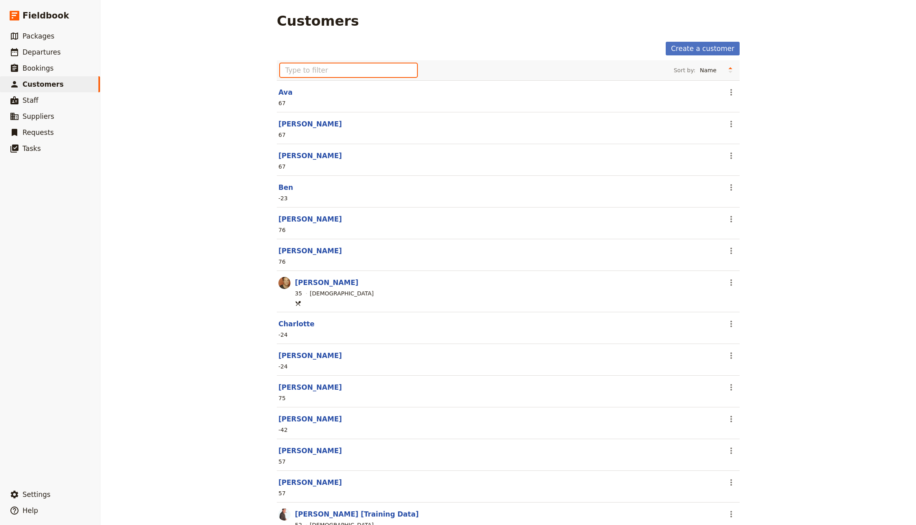
click at [338, 76] on input "text" at bounding box center [348, 70] width 137 height 14
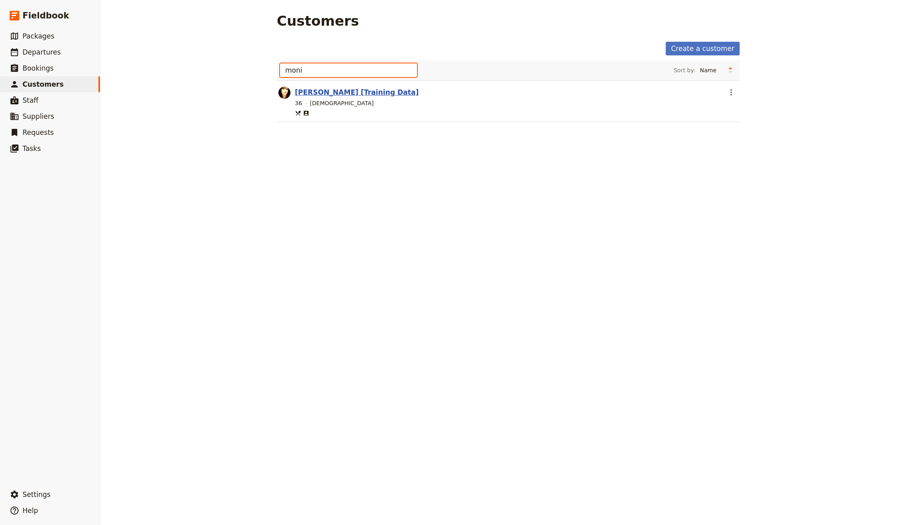
type input "moni"
click at [326, 96] on link "[PERSON_NAME] [Training Data]" at bounding box center [357, 92] width 124 height 8
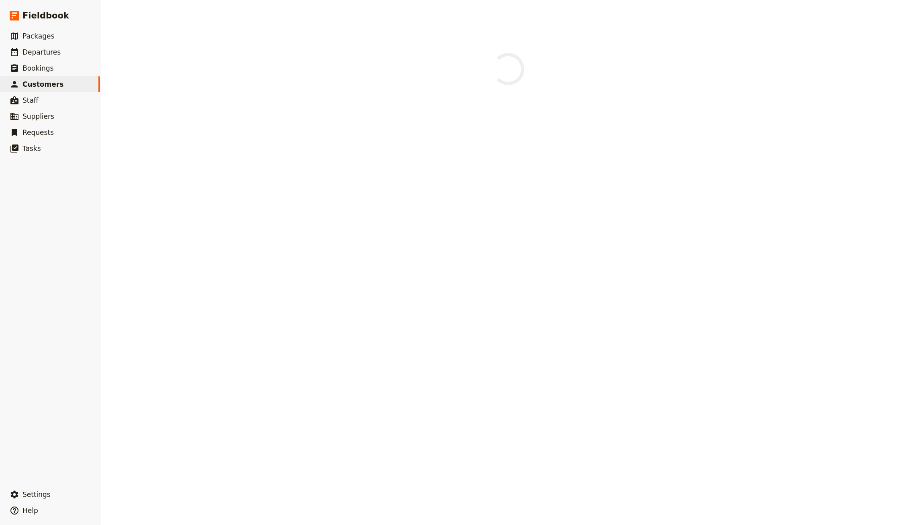
select select "[DEMOGRAPHIC_DATA]"
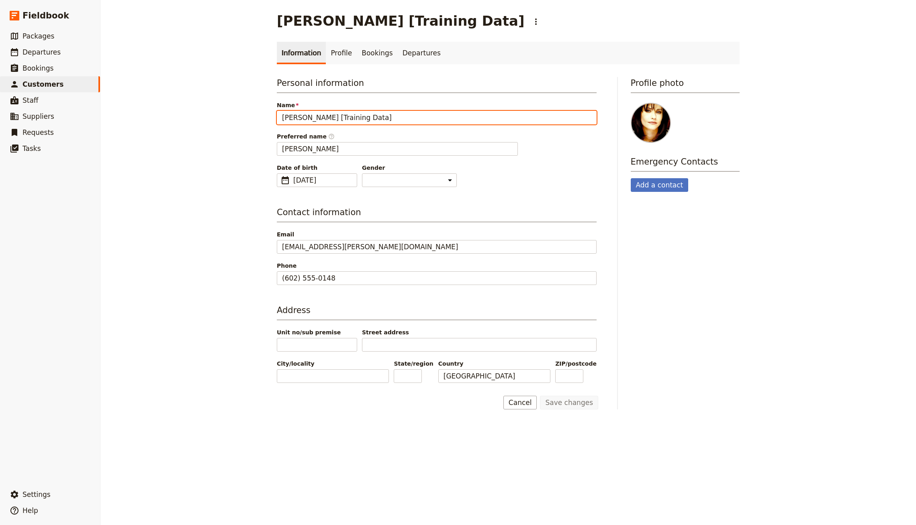
drag, startPoint x: 325, startPoint y: 118, endPoint x: 410, endPoint y: 118, distance: 84.3
click at [410, 118] on input "[PERSON_NAME] [Training Data]" at bounding box center [437, 118] width 320 height 14
type input "[PERSON_NAME]"
click at [540, 396] on button "Save changes" at bounding box center [569, 403] width 58 height 14
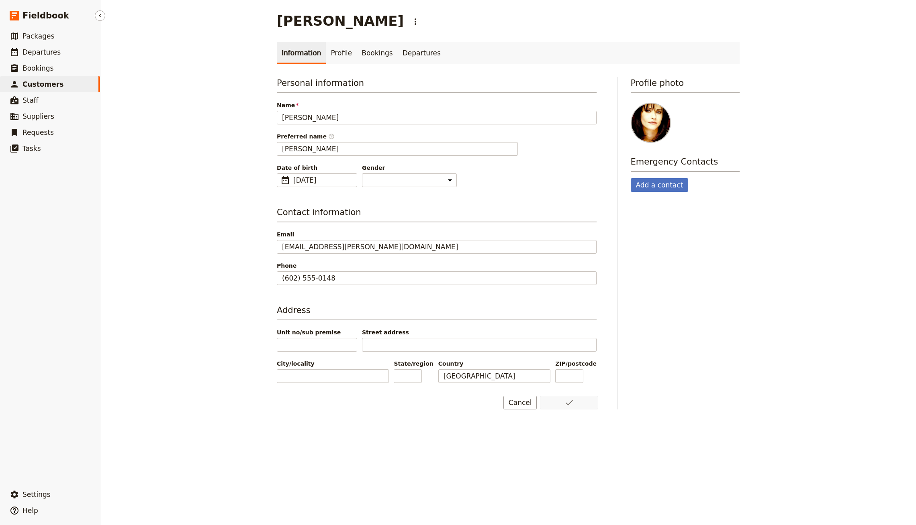
click at [90, 83] on link "​ Customers" at bounding box center [50, 84] width 100 height 16
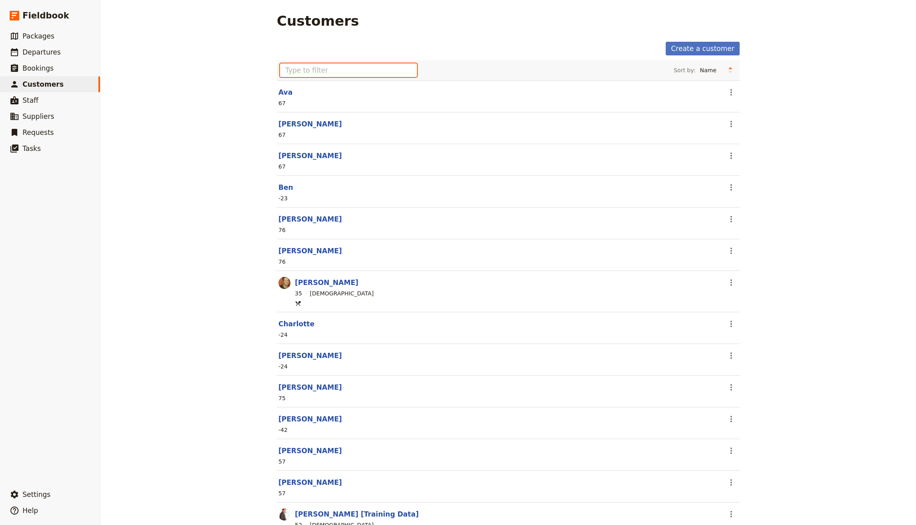
click at [339, 72] on input "text" at bounding box center [348, 70] width 137 height 14
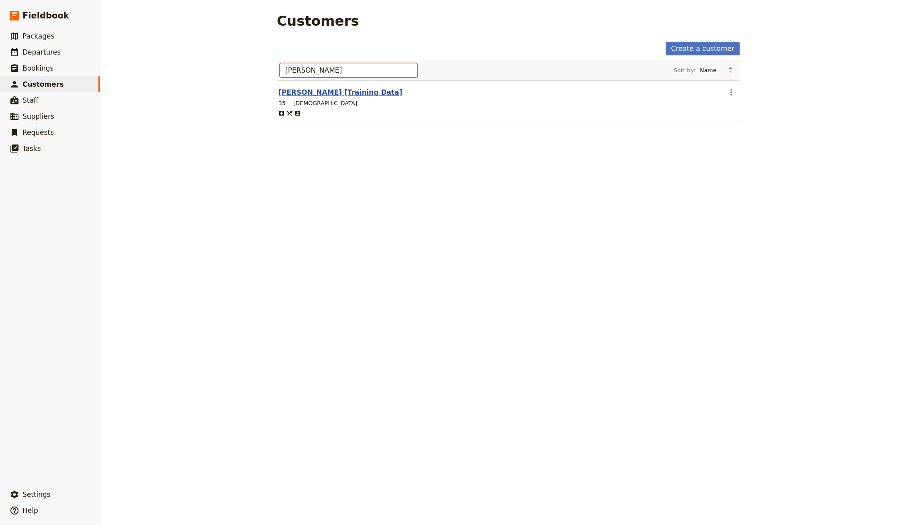
type input "[PERSON_NAME]"
click at [352, 92] on link "[PERSON_NAME] [Training Data]" at bounding box center [340, 92] width 124 height 8
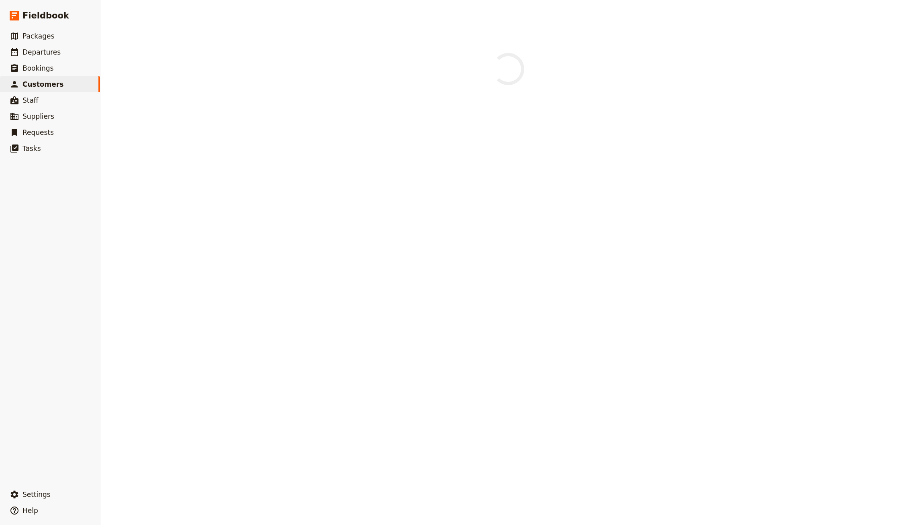
select select "[DEMOGRAPHIC_DATA]"
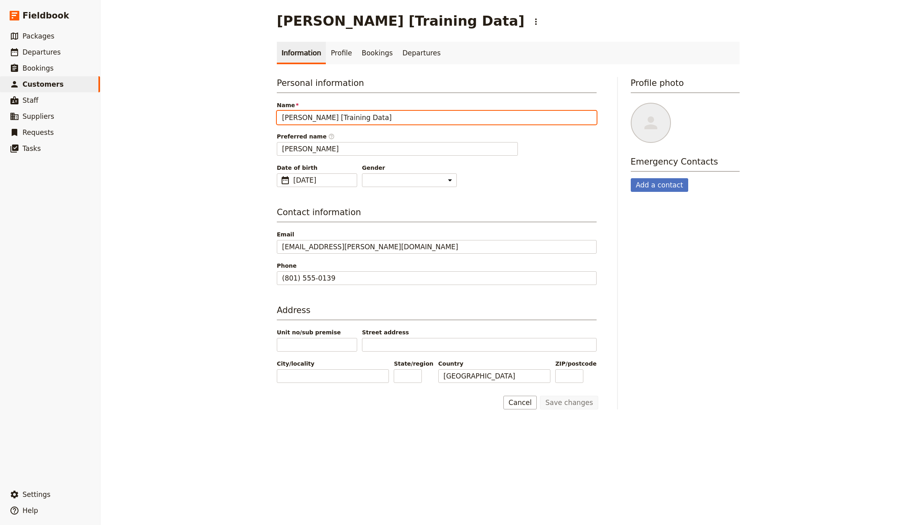
drag, startPoint x: 315, startPoint y: 120, endPoint x: 425, endPoint y: 120, distance: 109.6
click at [425, 120] on input "[PERSON_NAME] [Training Data]" at bounding box center [437, 118] width 320 height 14
type input "[PERSON_NAME]"
click at [540, 396] on button "Save changes" at bounding box center [569, 403] width 58 height 14
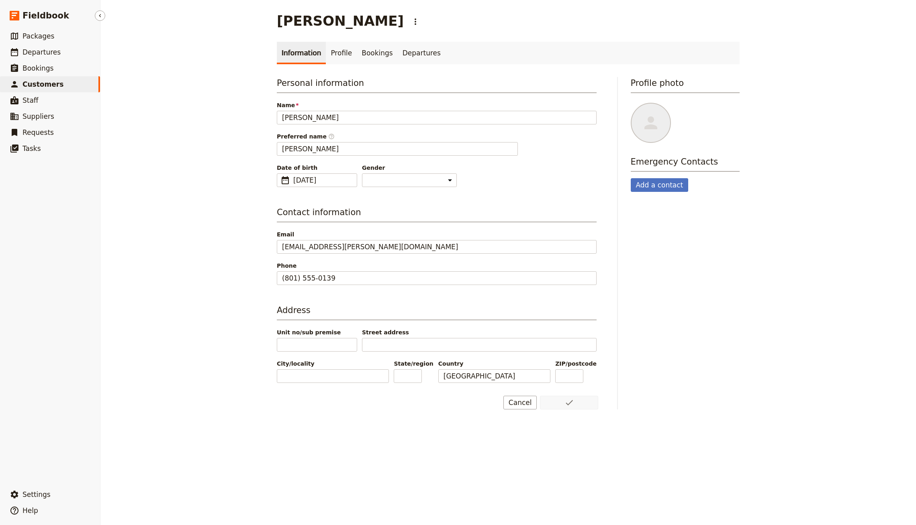
click at [62, 88] on link "​ Customers" at bounding box center [50, 84] width 100 height 16
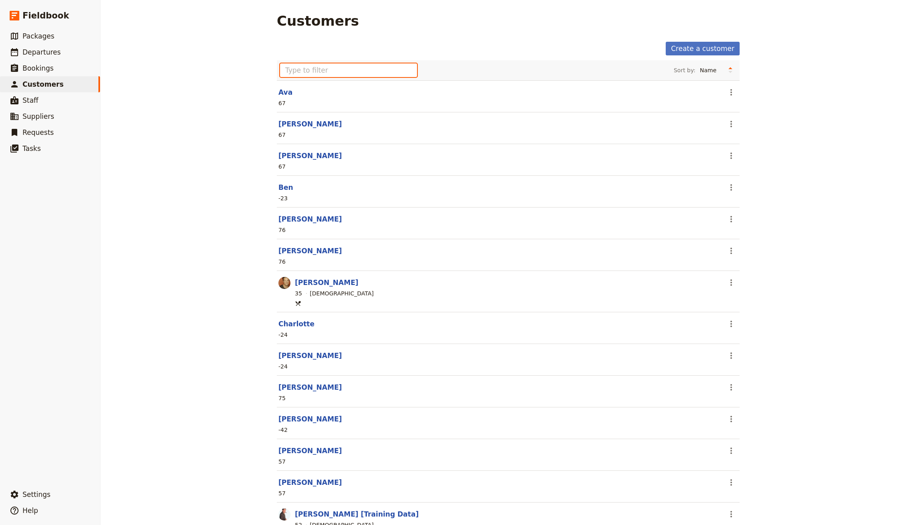
click at [342, 70] on input "text" at bounding box center [348, 70] width 137 height 14
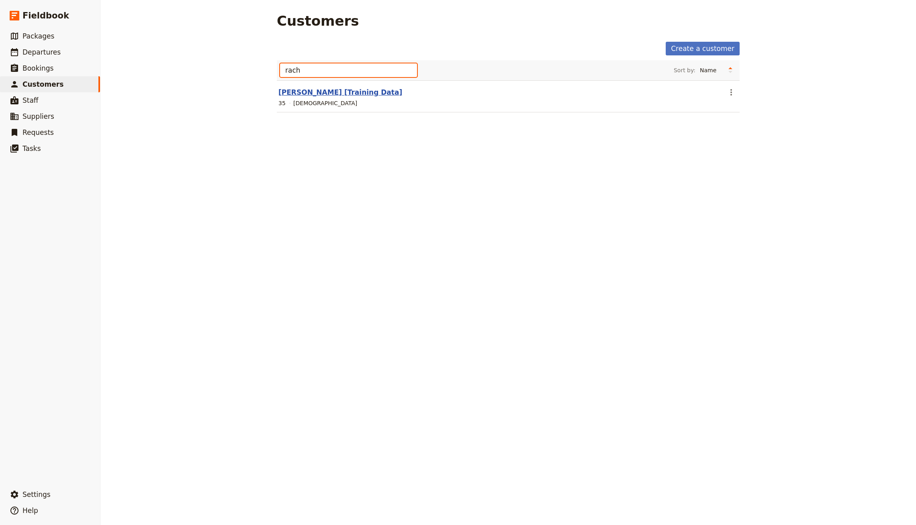
type input "rach"
click at [332, 89] on link "[PERSON_NAME] [Training Data]" at bounding box center [340, 92] width 124 height 8
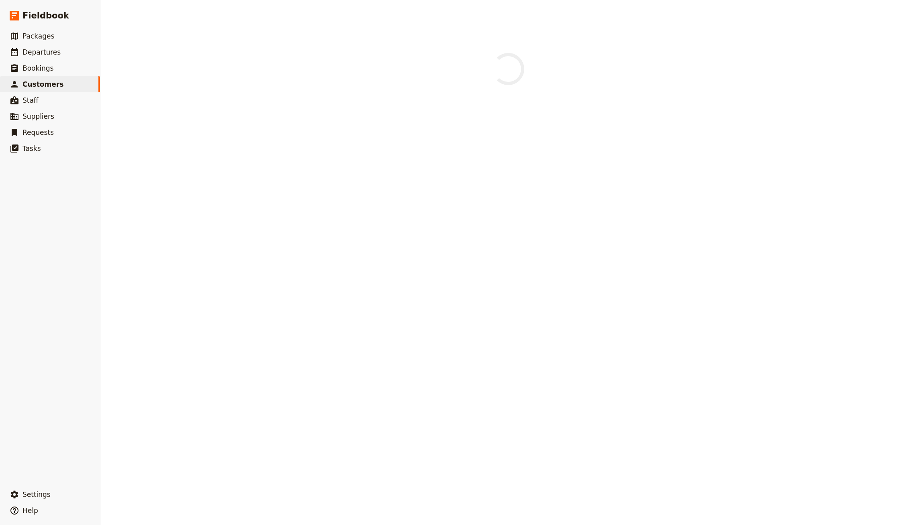
select select "[DEMOGRAPHIC_DATA]"
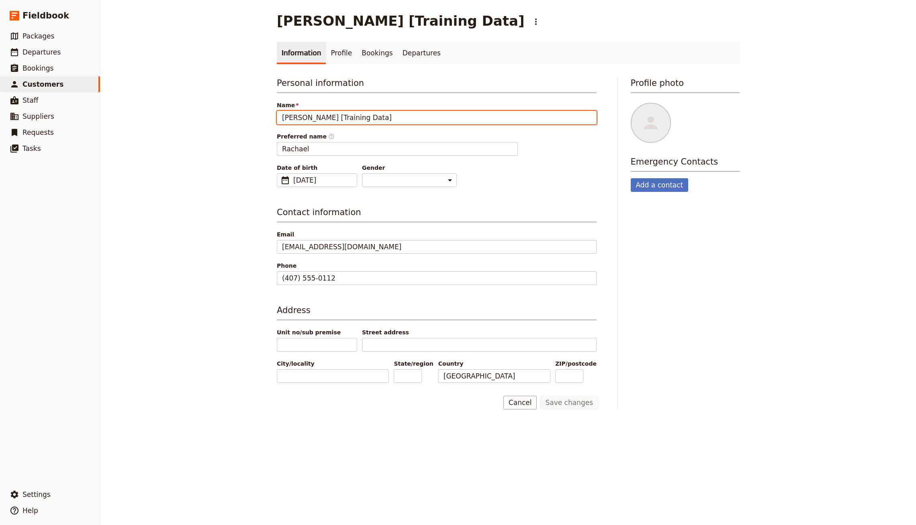
drag, startPoint x: 330, startPoint y: 118, endPoint x: 451, endPoint y: 118, distance: 120.9
click at [451, 118] on input "[PERSON_NAME] [Training Data]" at bounding box center [437, 118] width 320 height 14
type input "[PERSON_NAME]"
click at [540, 396] on button "Save changes" at bounding box center [569, 403] width 58 height 14
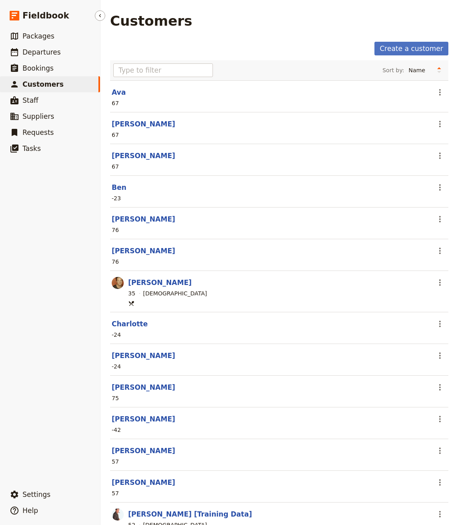
select select "[DEMOGRAPHIC_DATA]"
click at [43, 48] on span "Departures" at bounding box center [41, 52] width 38 height 8
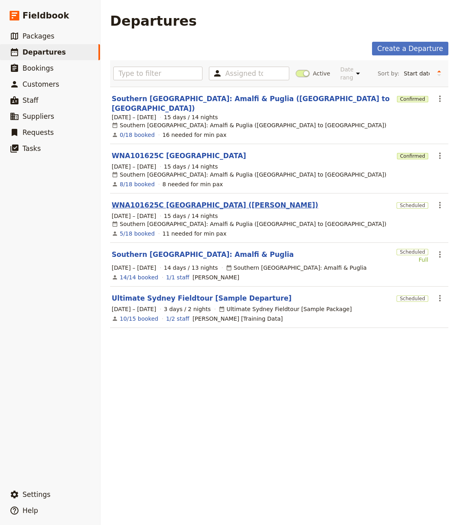
click at [184, 200] on link "WNA101625C [GEOGRAPHIC_DATA] ([PERSON_NAME])" at bounding box center [215, 205] width 206 height 10
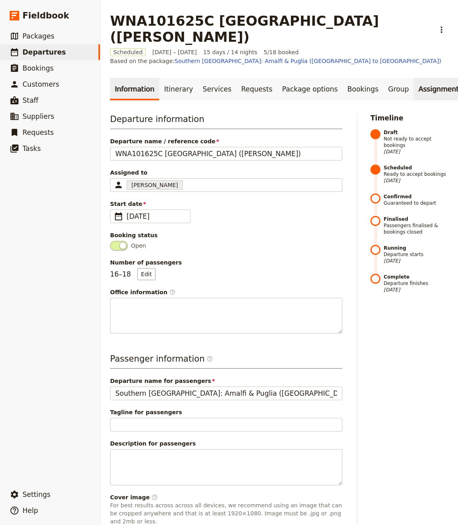
click at [416, 78] on link "Assignment" at bounding box center [439, 89] width 50 height 22
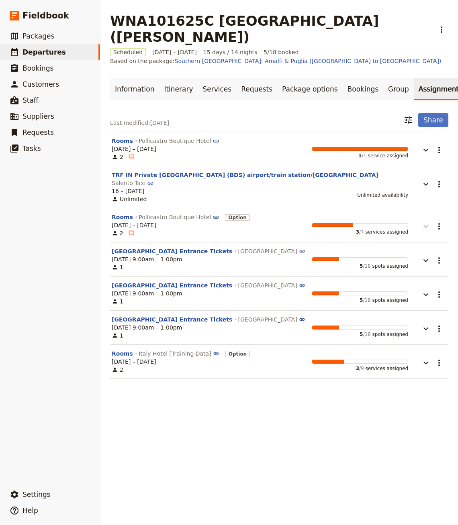
click at [424, 222] on icon "button" at bounding box center [426, 227] width 10 height 10
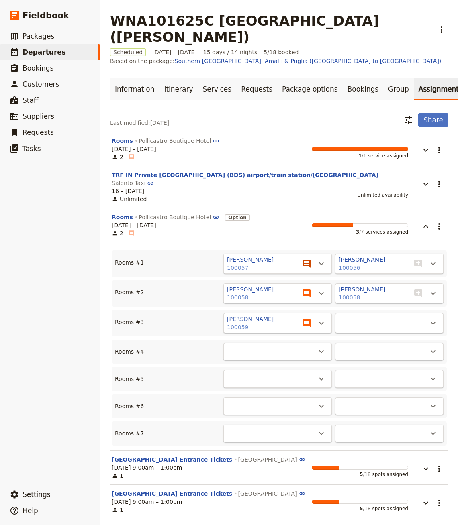
click at [308, 259] on icon "View notes" at bounding box center [307, 264] width 10 height 10
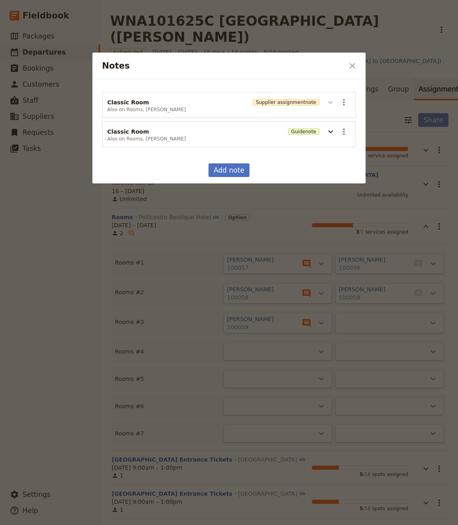
click at [333, 104] on icon "Notes" at bounding box center [331, 103] width 10 height 10
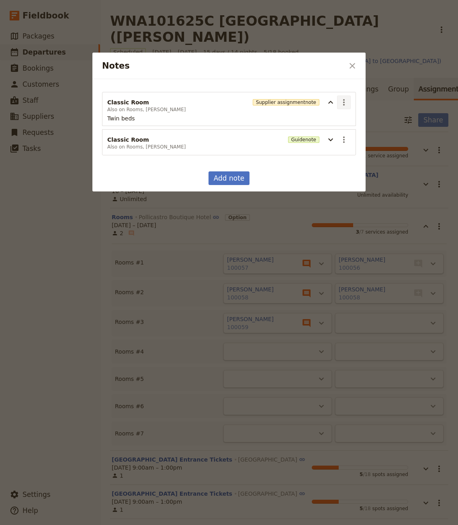
click at [345, 105] on icon "Actions" at bounding box center [344, 103] width 10 height 10
click at [346, 114] on button "Edit note" at bounding box center [361, 119] width 47 height 11
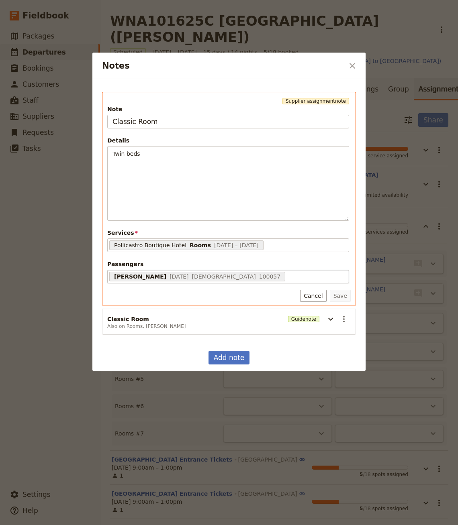
click at [270, 270] on div "[PERSON_NAME] [DATE] [DEMOGRAPHIC_DATA] 100057 68c0c3b8cb155e36c4fe8307" at bounding box center [228, 277] width 242 height 14
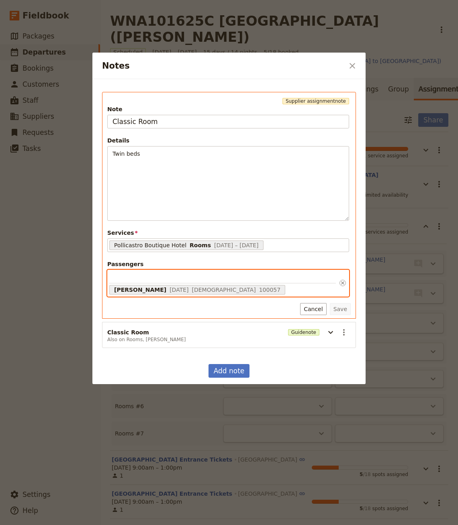
click at [270, 272] on input "Passengers [PERSON_NAME] [DATE] [DEMOGRAPHIC_DATA] 100057 68c0c3b8cb155e36c4fe8…" at bounding box center [222, 278] width 227 height 12
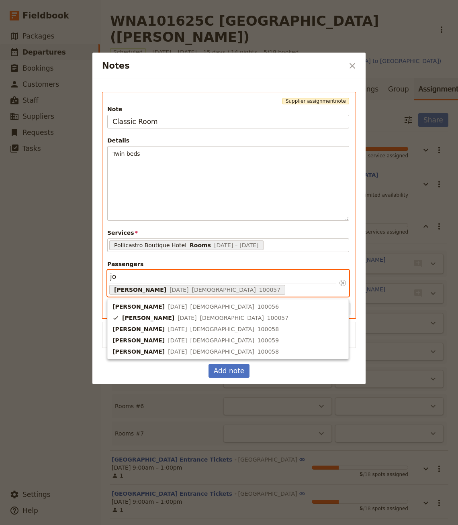
type input "[PERSON_NAME]"
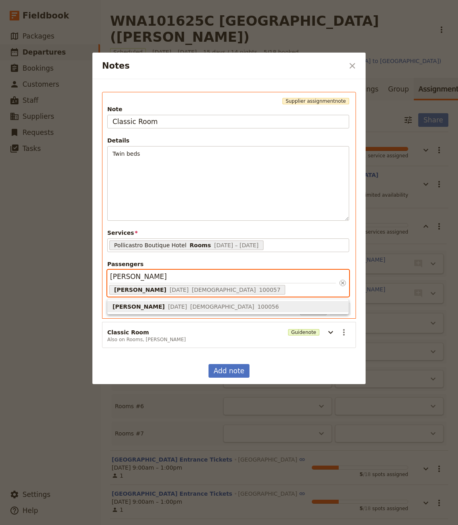
click at [229, 307] on span "[PERSON_NAME] [DATE] [DEMOGRAPHIC_DATA] 100056" at bounding box center [227, 307] width 231 height 8
type input "68c0c3a3cb155e36c4fe826c, 68c0c3b8cb155e36c4fe8307"
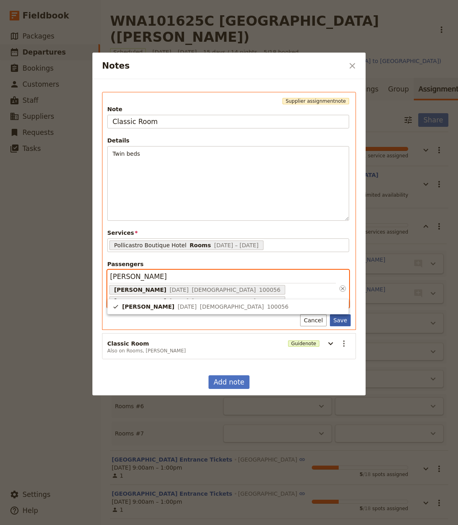
type input "[PERSON_NAME]"
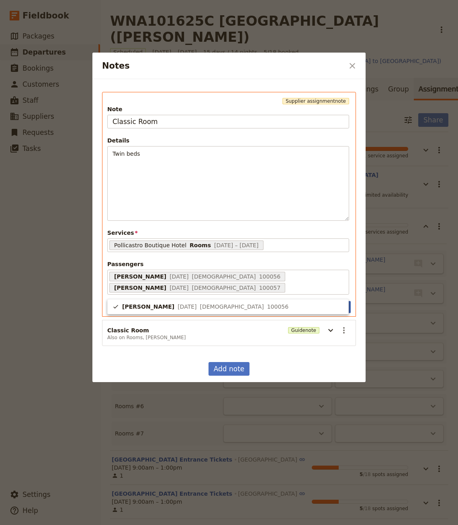
click at [339, 320] on div "Supplier assignment note Note Classic Room Details Twin beds ​ ​ ​ ​ ​ ​ ​ ​ ​ …" at bounding box center [228, 219] width 273 height 280
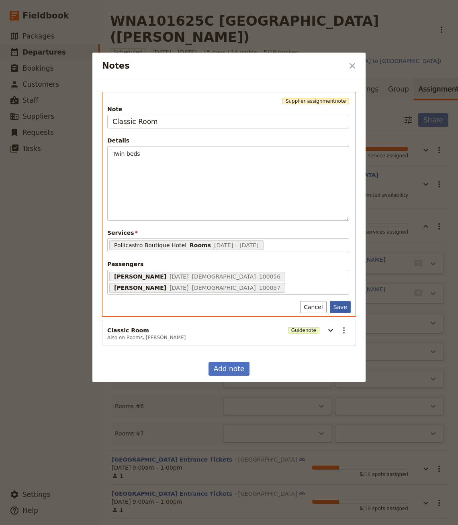
click at [341, 308] on button "Save" at bounding box center [340, 307] width 21 height 12
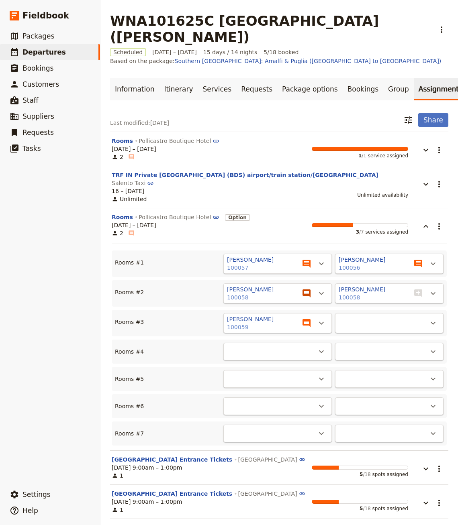
click at [302, 289] on icon "View notes" at bounding box center [307, 294] width 10 height 10
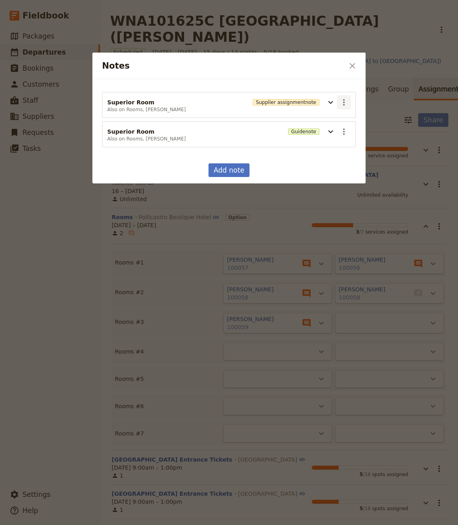
click at [339, 104] on icon "Actions" at bounding box center [344, 103] width 10 height 10
click at [349, 118] on span "Edit note" at bounding box center [355, 119] width 25 height 8
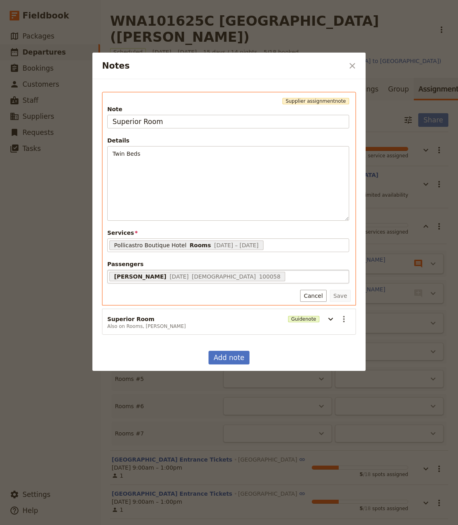
click at [260, 276] on div "[PERSON_NAME] [DATE] [DEMOGRAPHIC_DATA] 100058 68c0c3d2cb155e36c4fe839e" at bounding box center [228, 277] width 242 height 14
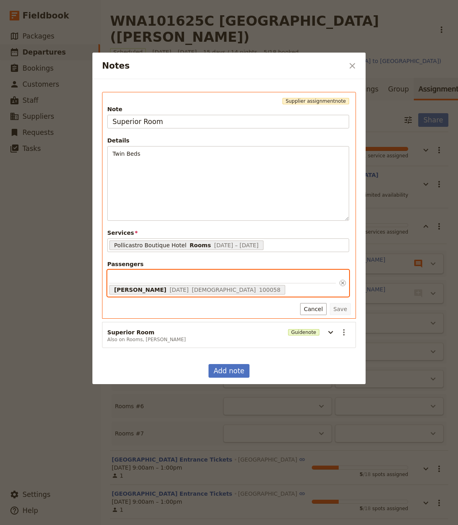
click at [260, 276] on input "Passengers [PERSON_NAME] [DATE] [DEMOGRAPHIC_DATA] 100058 68c0c3d2cb155e36c4fe8…" at bounding box center [222, 278] width 227 height 12
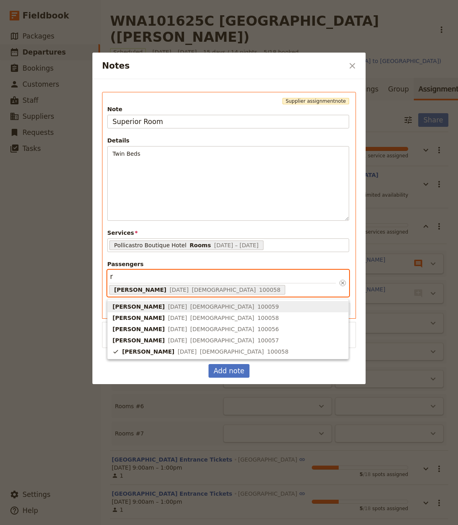
type input "ro"
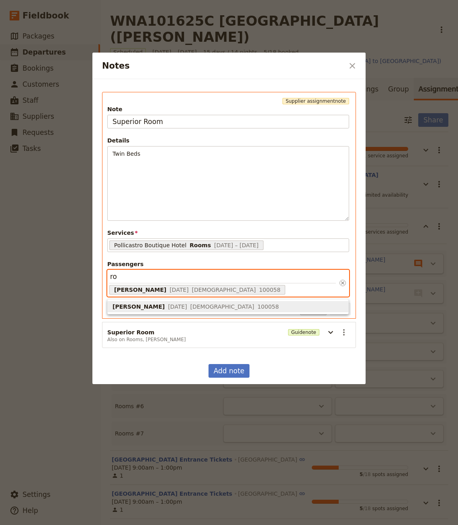
click at [222, 306] on span "[PERSON_NAME] [DATE] [DEMOGRAPHIC_DATA] 100058" at bounding box center [227, 307] width 231 height 8
type input "68c0c3d2cb155e36c4fe839e, 68c0c3dacb155e36c4fe83a9"
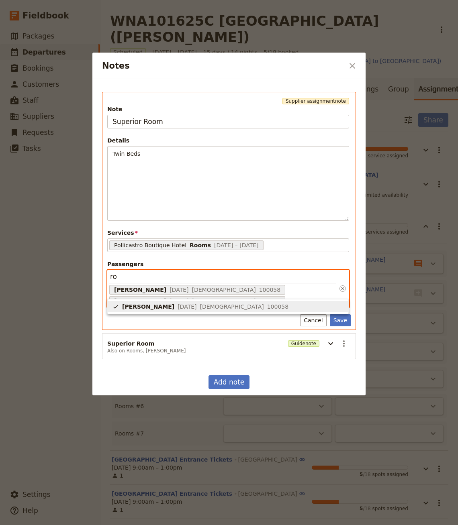
type input "ro"
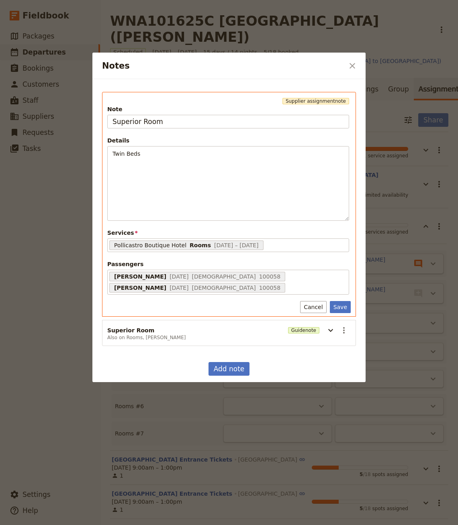
click at [337, 315] on div "Supplier assignment note Note Superior Room Details Twin Beds ​ ​ ​ ​ ​ ​ ​ ​ ​…" at bounding box center [228, 219] width 273 height 280
click at [341, 306] on button "Save" at bounding box center [340, 307] width 21 height 12
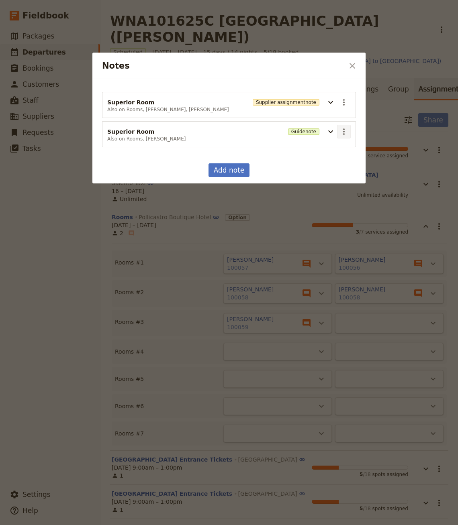
click at [343, 131] on icon "Actions" at bounding box center [344, 132] width 2 height 6
click at [348, 148] on span "Edit note" at bounding box center [355, 148] width 25 height 8
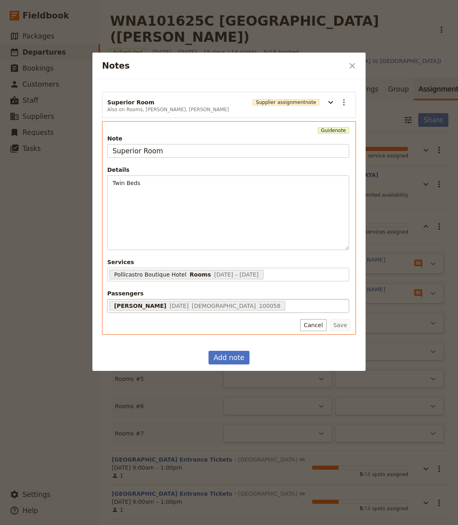
click at [247, 303] on div "[PERSON_NAME] [DATE] [DEMOGRAPHIC_DATA] 100058 68c0c3d2cb155e36c4fe839e" at bounding box center [228, 306] width 242 height 14
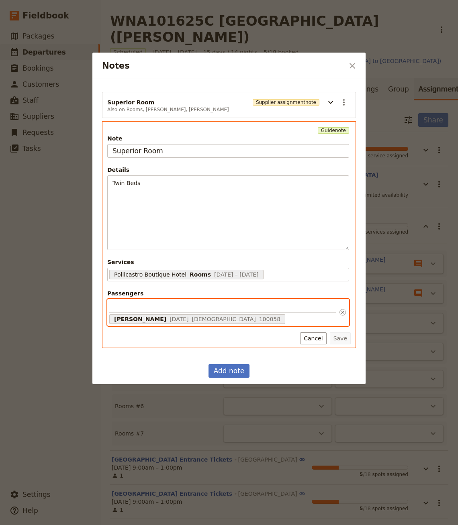
click at [247, 303] on input "Passengers [PERSON_NAME] [DATE] [DEMOGRAPHIC_DATA] 100058 68c0c3d2cb155e36c4fe8…" at bounding box center [222, 307] width 227 height 12
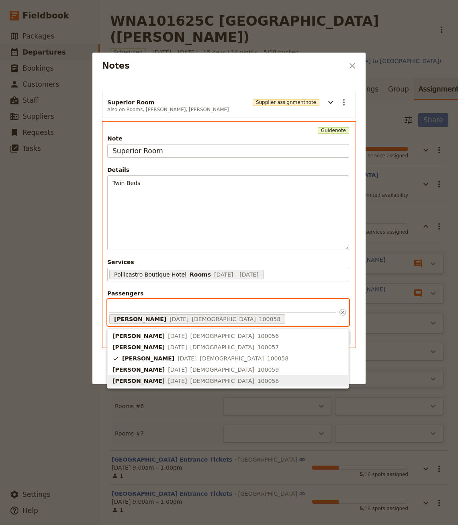
click at [217, 380] on span "[PERSON_NAME] [DATE] [DEMOGRAPHIC_DATA] 100058" at bounding box center [227, 381] width 231 height 8
type input "68c0c3d2cb155e36c4fe839e, 68c0c3dacb155e36c4fe83a9"
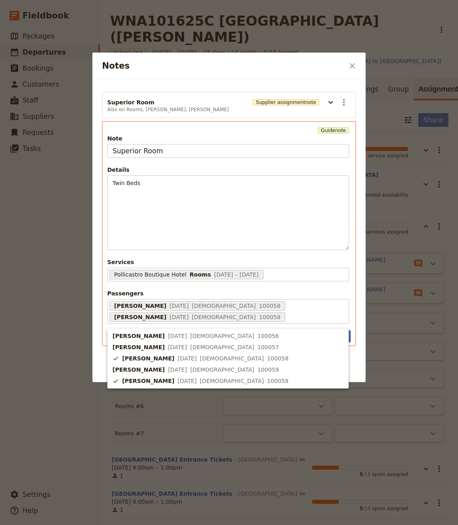
click at [353, 348] on div "Superior Room Also on Rooms, [PERSON_NAME], [PERSON_NAME] Supplier assignment n…" at bounding box center [228, 219] width 273 height 280
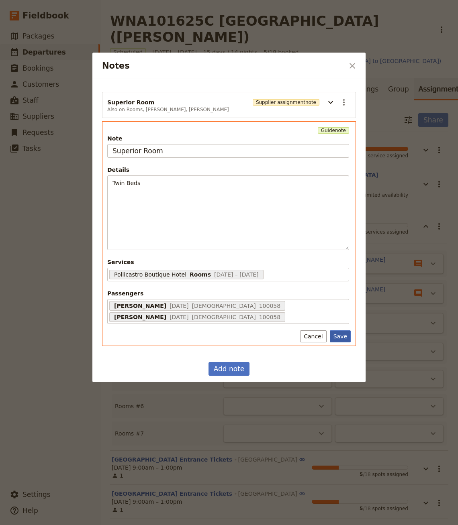
click at [342, 339] on button "Save" at bounding box center [340, 337] width 21 height 12
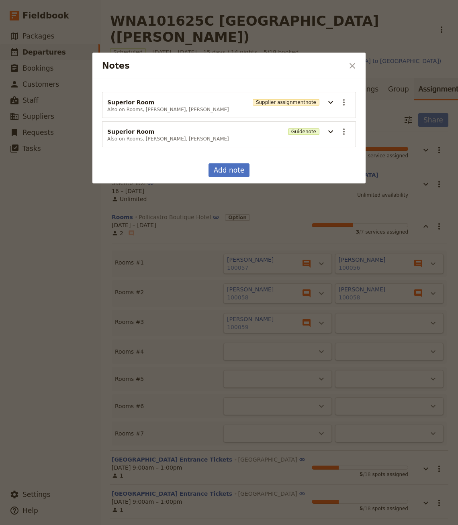
click at [312, 241] on div at bounding box center [229, 262] width 458 height 525
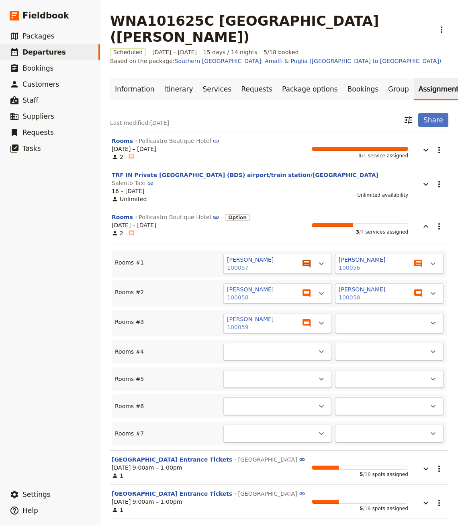
click at [311, 259] on icon "View notes" at bounding box center [307, 264] width 10 height 10
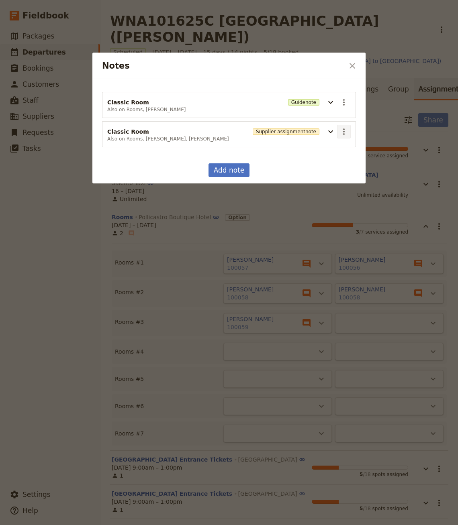
click at [340, 132] on icon "Actions" at bounding box center [344, 132] width 10 height 10
click at [348, 147] on span "Edit note" at bounding box center [355, 148] width 25 height 8
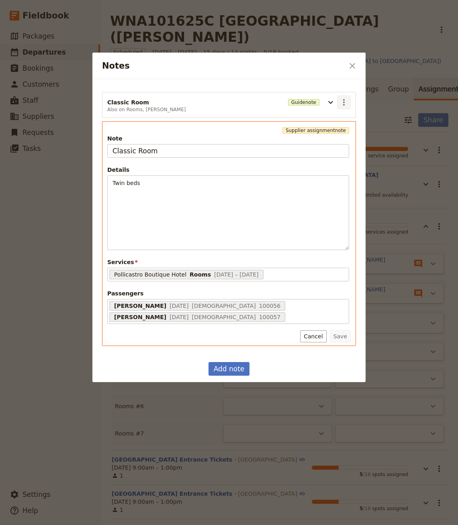
click at [344, 104] on icon "Actions" at bounding box center [344, 102] width 2 height 6
click at [345, 100] on icon "Actions" at bounding box center [344, 103] width 10 height 10
click at [344, 120] on span "Edit note" at bounding box center [355, 119] width 25 height 8
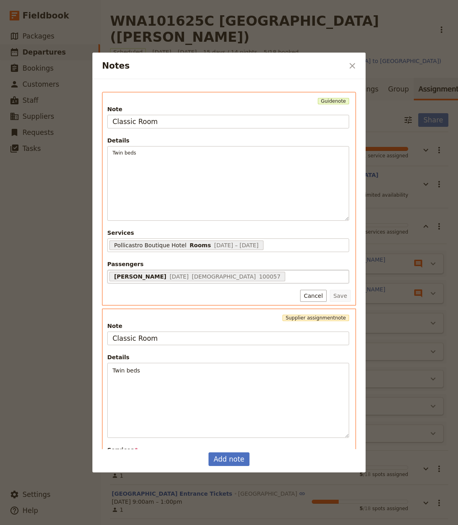
click at [258, 276] on div "[PERSON_NAME] [DATE] [DEMOGRAPHIC_DATA] 100057 68c0c3b8cb155e36c4fe8307" at bounding box center [228, 277] width 242 height 14
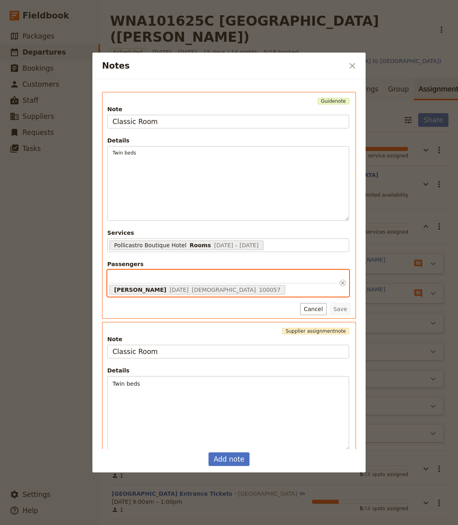
click at [258, 276] on input "Passengers [PERSON_NAME] [DATE] [DEMOGRAPHIC_DATA] 100057 68c0c3b8cb155e36c4fe8…" at bounding box center [222, 278] width 227 height 12
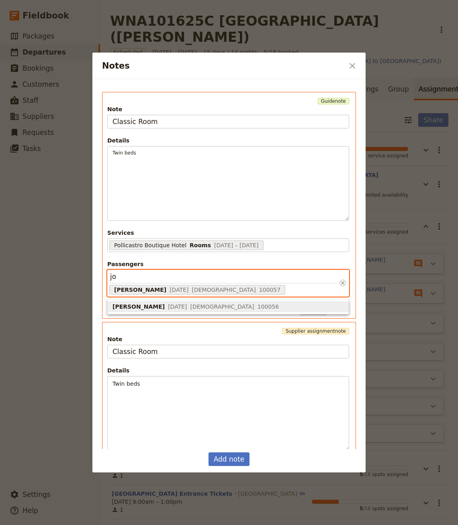
type input "[PERSON_NAME]"
click at [198, 309] on div "[PERSON_NAME] [DATE] [DEMOGRAPHIC_DATA] 100056" at bounding box center [195, 307] width 166 height 8
type input "68c0c3a3cb155e36c4fe826c, 68c0c3b8cb155e36c4fe8307"
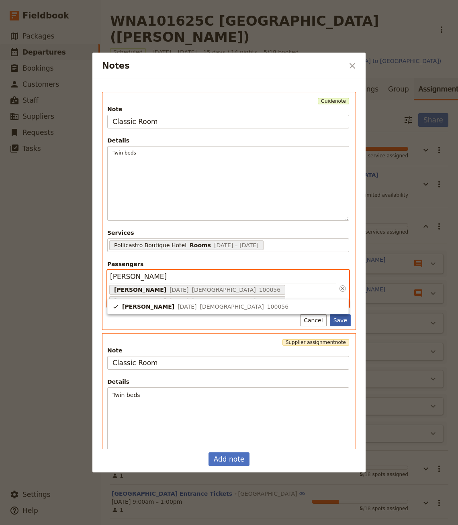
type input "[PERSON_NAME]"
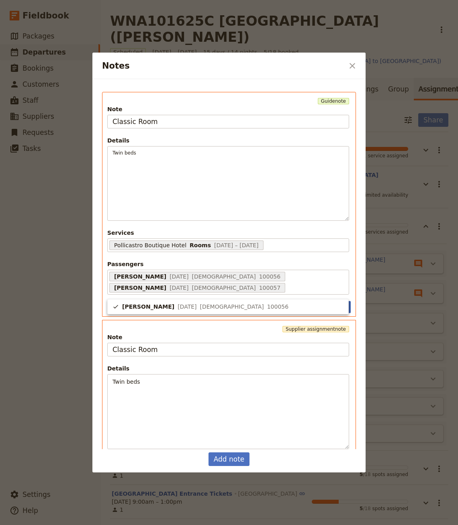
click at [341, 316] on div "Guide note Note Classic Room Details Twin beds ​ ​ ​ ​ ​ ​ ​ ​ ​ ​ Twin beds Se…" at bounding box center [228, 264] width 273 height 370
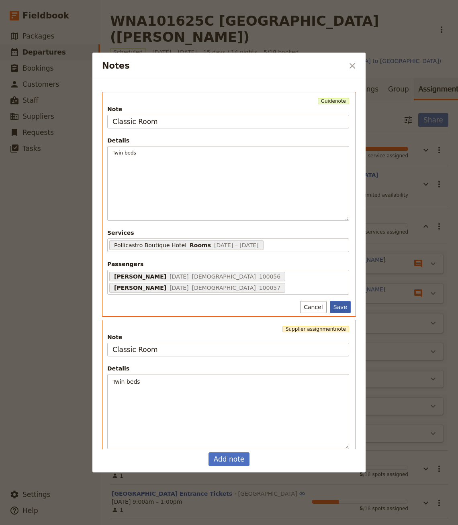
click at [341, 307] on button "Save" at bounding box center [340, 307] width 21 height 12
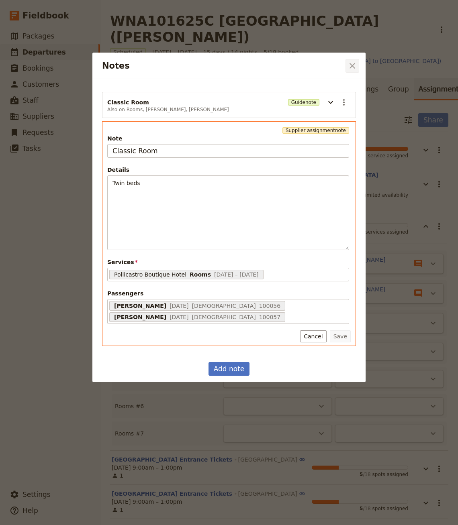
click at [351, 65] on icon "Close dialog" at bounding box center [352, 66] width 10 height 10
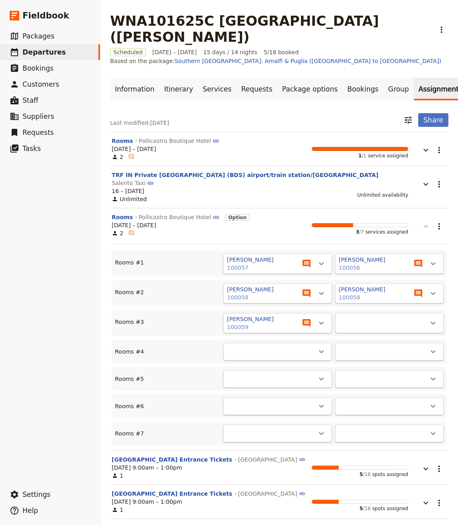
click at [426, 222] on icon "button" at bounding box center [426, 227] width 10 height 10
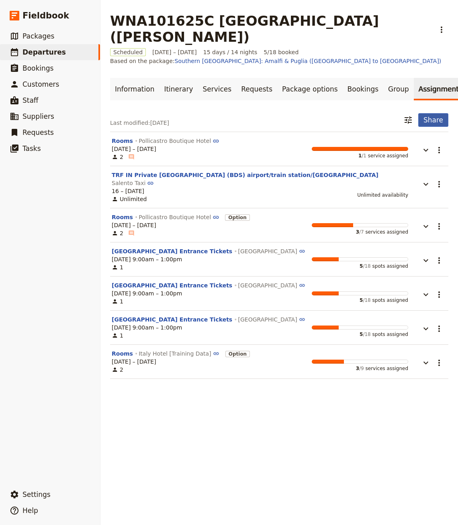
click at [429, 113] on button "Share" at bounding box center [433, 120] width 30 height 14
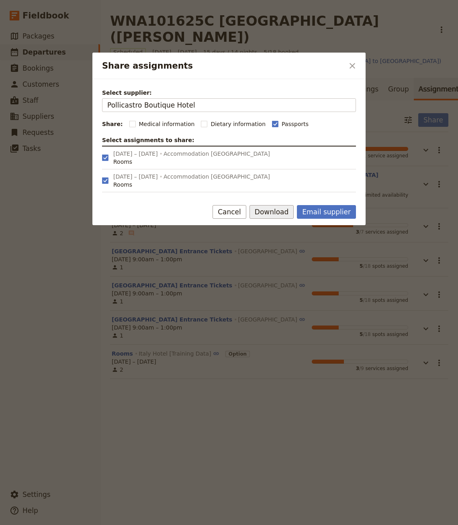
click at [274, 215] on button "Download" at bounding box center [271, 212] width 45 height 14
click at [275, 241] on span "Download pdf" at bounding box center [282, 240] width 39 height 8
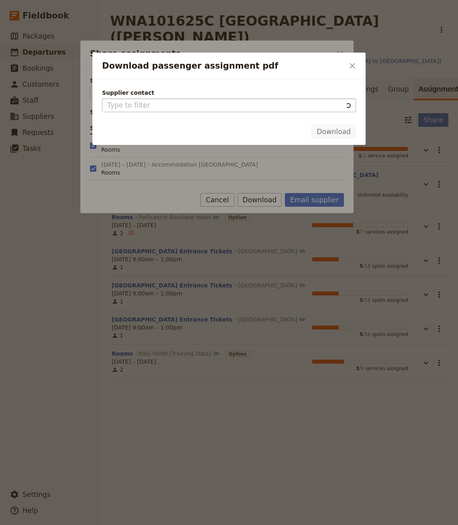
type input "Pollicastro Boutique Hotel"
click at [323, 128] on button "Download" at bounding box center [333, 132] width 45 height 14
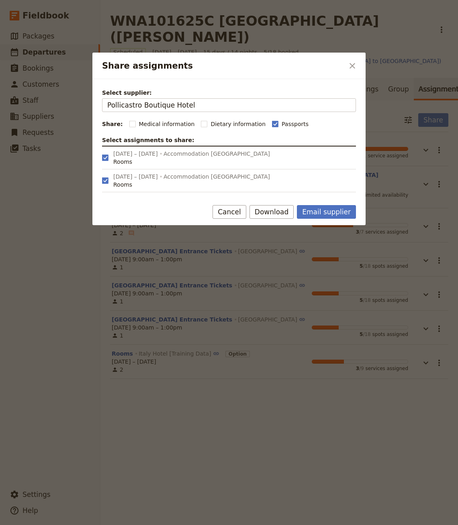
click at [277, 312] on div at bounding box center [229, 262] width 458 height 525
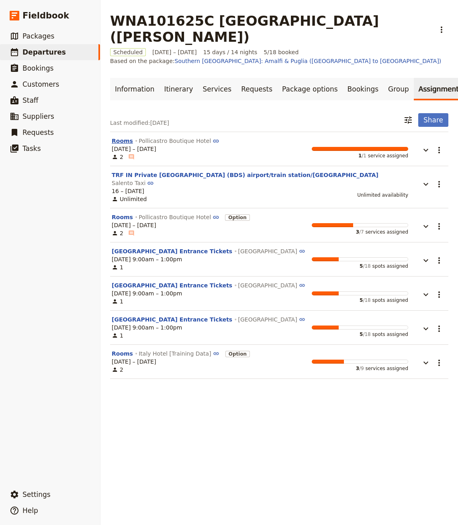
click at [125, 137] on button "Rooms" at bounding box center [122, 141] width 21 height 8
click at [252, 78] on link "Requests" at bounding box center [256, 89] width 41 height 22
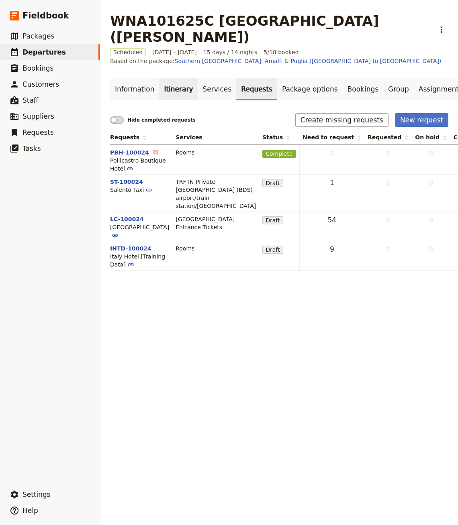
click at [176, 78] on link "Itinerary" at bounding box center [178, 89] width 39 height 22
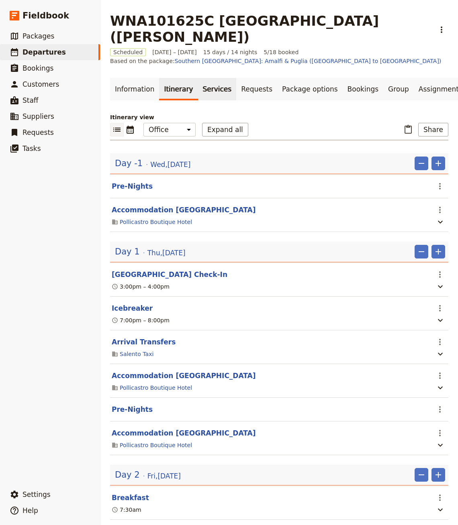
click at [208, 78] on link "Services" at bounding box center [217, 89] width 39 height 22
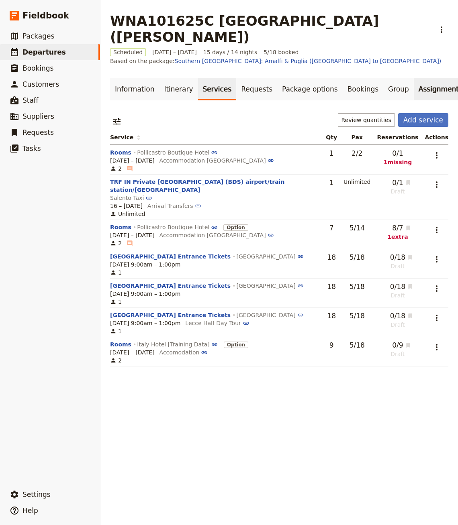
click at [414, 78] on link "Assignment" at bounding box center [439, 89] width 50 height 22
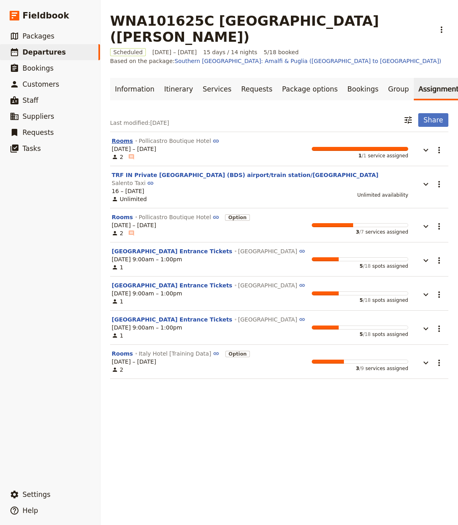
click at [130, 137] on button "Rooms" at bounding box center [122, 141] width 21 height 8
click at [163, 78] on link "Itinerary" at bounding box center [178, 89] width 39 height 22
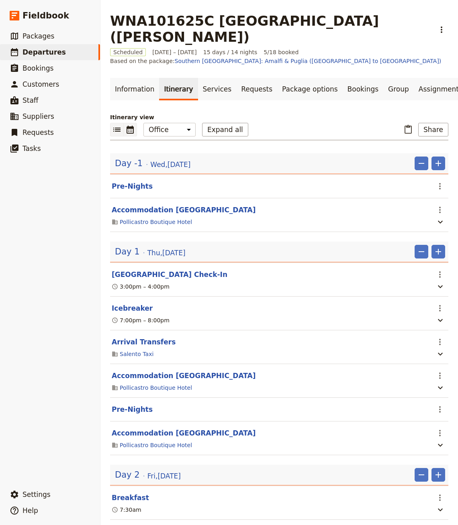
click at [130, 125] on icon "Calendar view" at bounding box center [130, 130] width 10 height 10
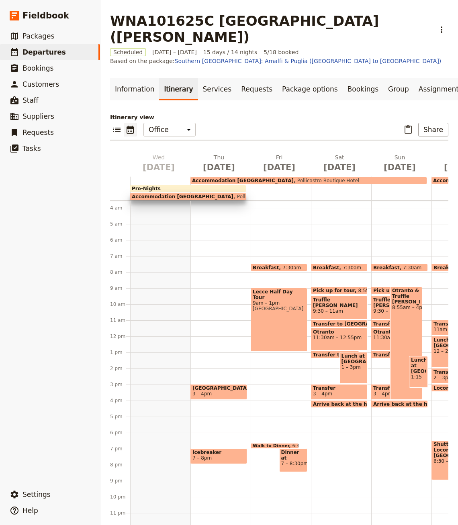
scroll to position [65, 0]
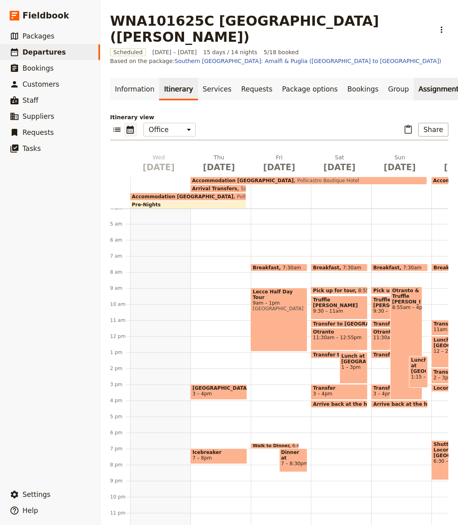
click at [421, 78] on link "Assignment" at bounding box center [439, 89] width 50 height 22
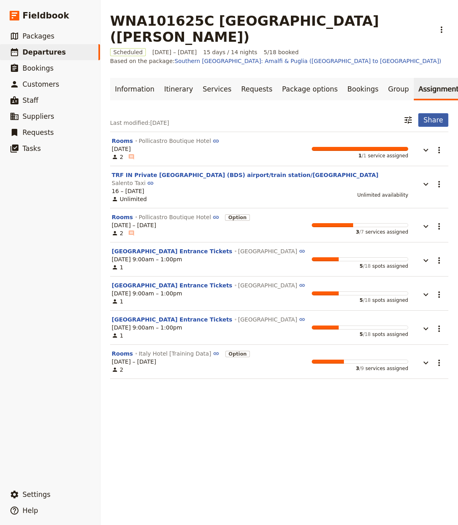
click at [430, 113] on button "Share" at bounding box center [433, 120] width 30 height 14
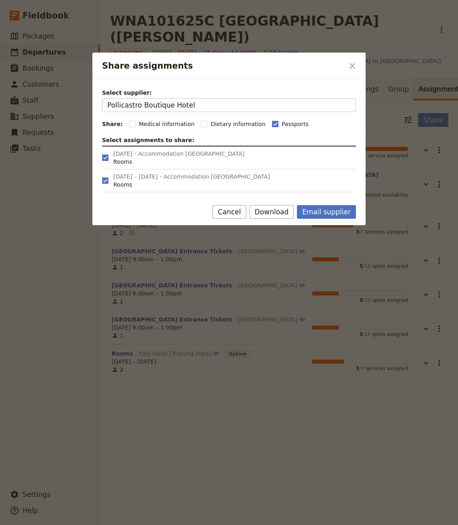
click at [275, 204] on div "Cancel Download Email supplier" at bounding box center [228, 213] width 273 height 23
click at [282, 210] on button "Download" at bounding box center [271, 212] width 45 height 14
click at [283, 242] on span "Download pdf" at bounding box center [282, 240] width 39 height 8
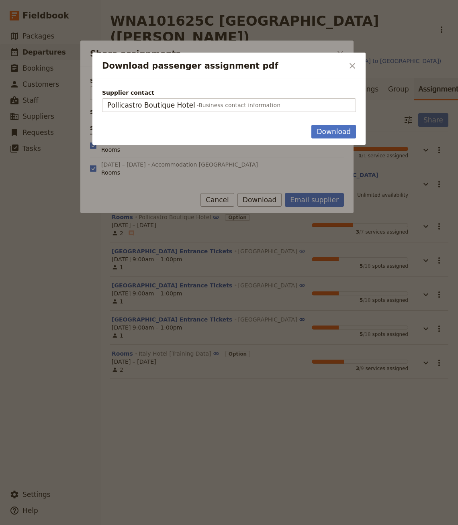
click at [341, 120] on div "Supplier contact Pollicastro Boutique Hotel - Business contact information Poll…" at bounding box center [228, 100] width 273 height 43
click at [329, 129] on button "Download" at bounding box center [333, 132] width 45 height 14
click at [352, 65] on icon "Close dialog" at bounding box center [352, 66] width 6 height 6
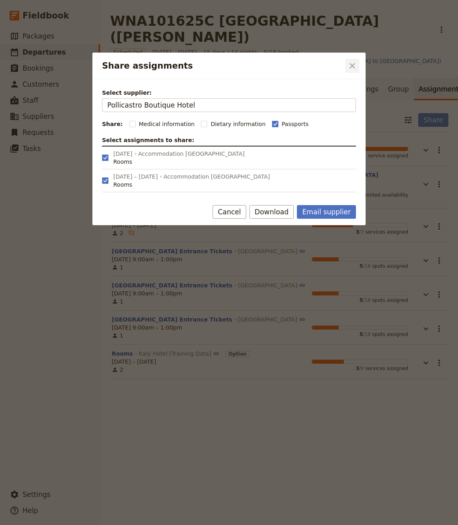
click at [351, 62] on icon "Close dialog" at bounding box center [352, 66] width 10 height 10
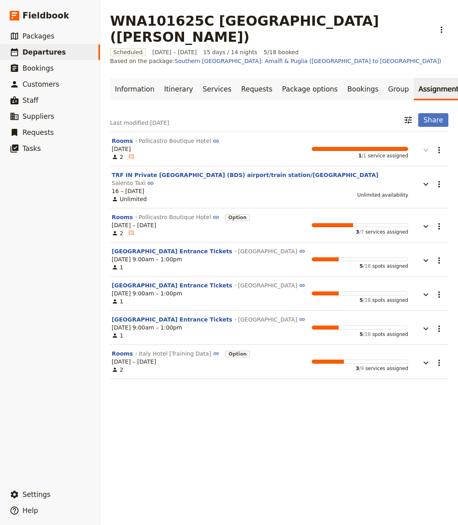
click at [418, 137] on button "button" at bounding box center [420, 146] width 24 height 18
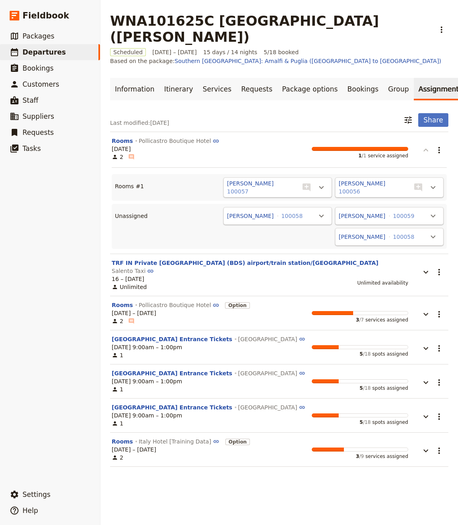
click at [420, 137] on button "button" at bounding box center [420, 146] width 24 height 18
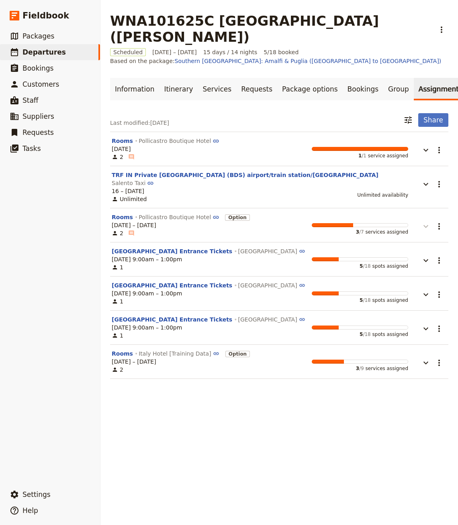
click at [423, 213] on button "button" at bounding box center [420, 222] width 24 height 18
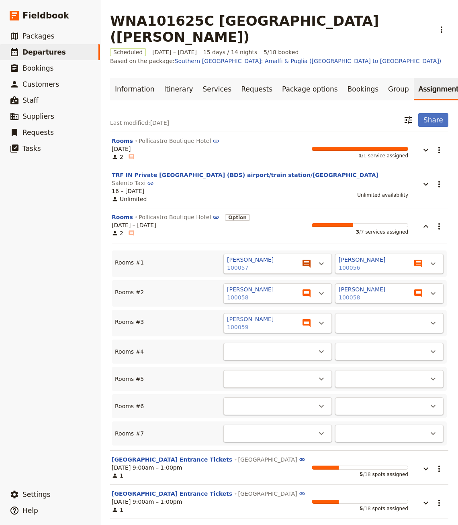
click at [306, 259] on icon "View notes" at bounding box center [307, 264] width 10 height 10
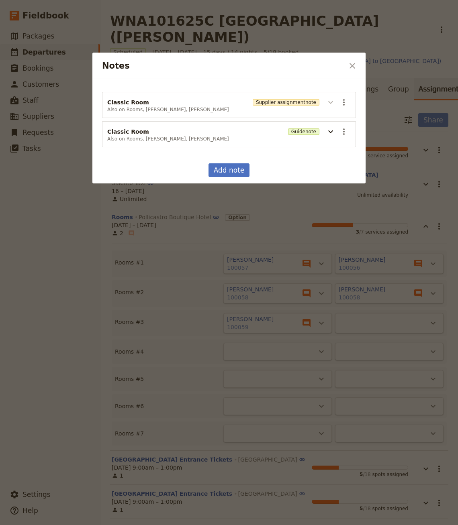
click at [328, 103] on icon "Notes" at bounding box center [331, 103] width 10 height 10
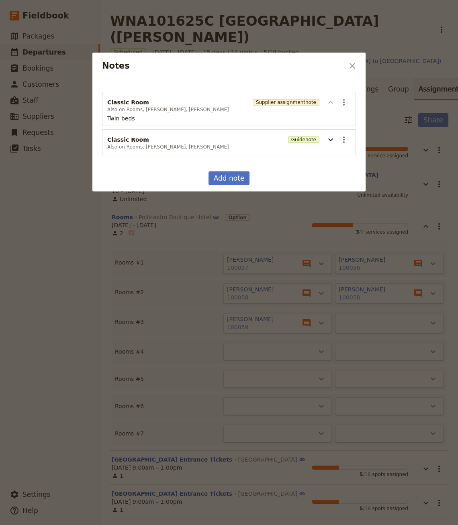
click at [329, 107] on button "Notes" at bounding box center [330, 102] width 13 height 13
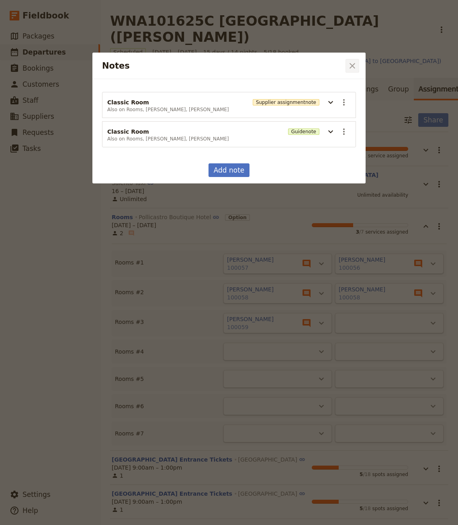
click at [349, 67] on icon "Close dialog" at bounding box center [352, 66] width 10 height 10
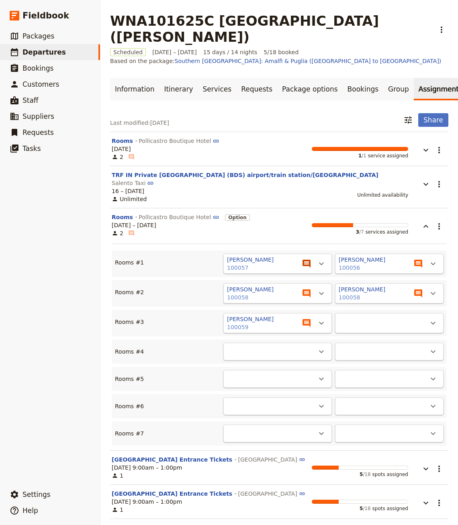
click at [306, 260] on icon "View notes" at bounding box center [306, 264] width 8 height 8
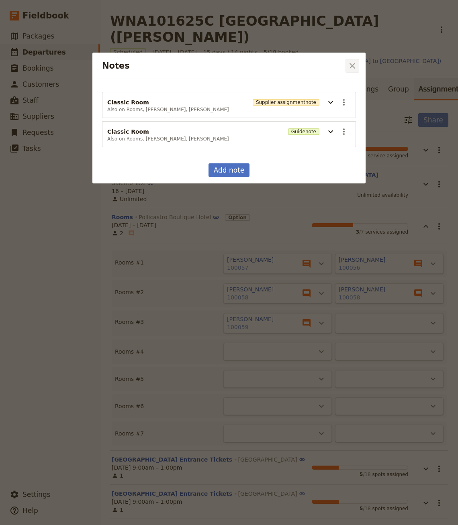
click at [354, 66] on icon "Close dialog" at bounding box center [352, 66] width 10 height 10
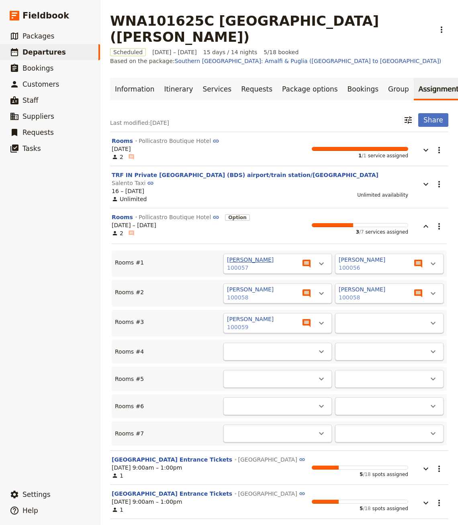
click at [236, 256] on button "[PERSON_NAME]" at bounding box center [250, 260] width 47 height 8
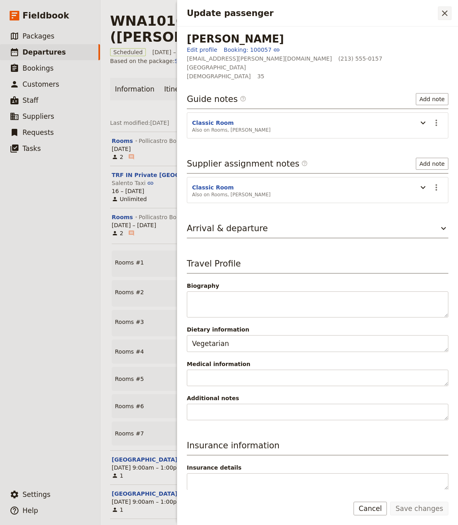
click at [446, 10] on icon "Close drawer" at bounding box center [445, 13] width 10 height 10
